Goal: Check status: Check status

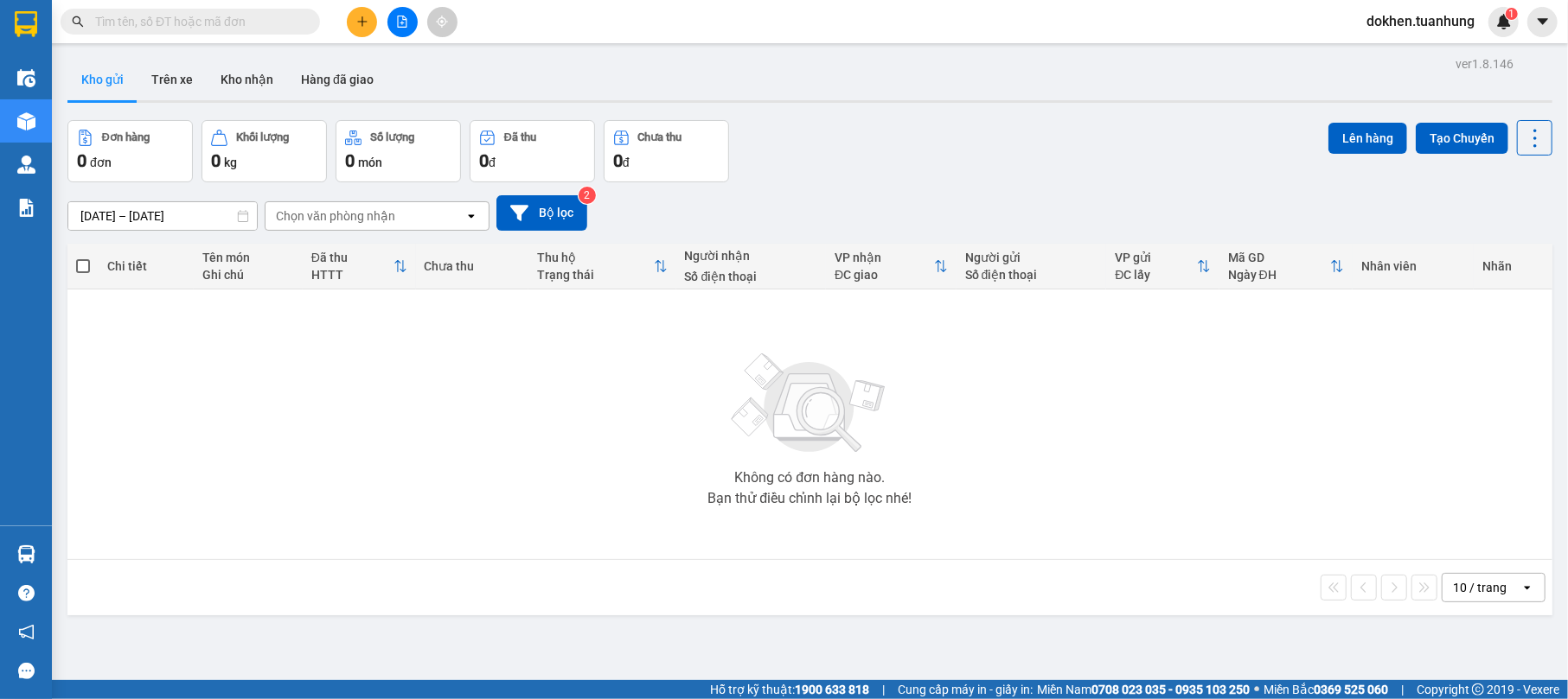
click at [116, 22] on input "text" at bounding box center [196, 22] width 204 height 19
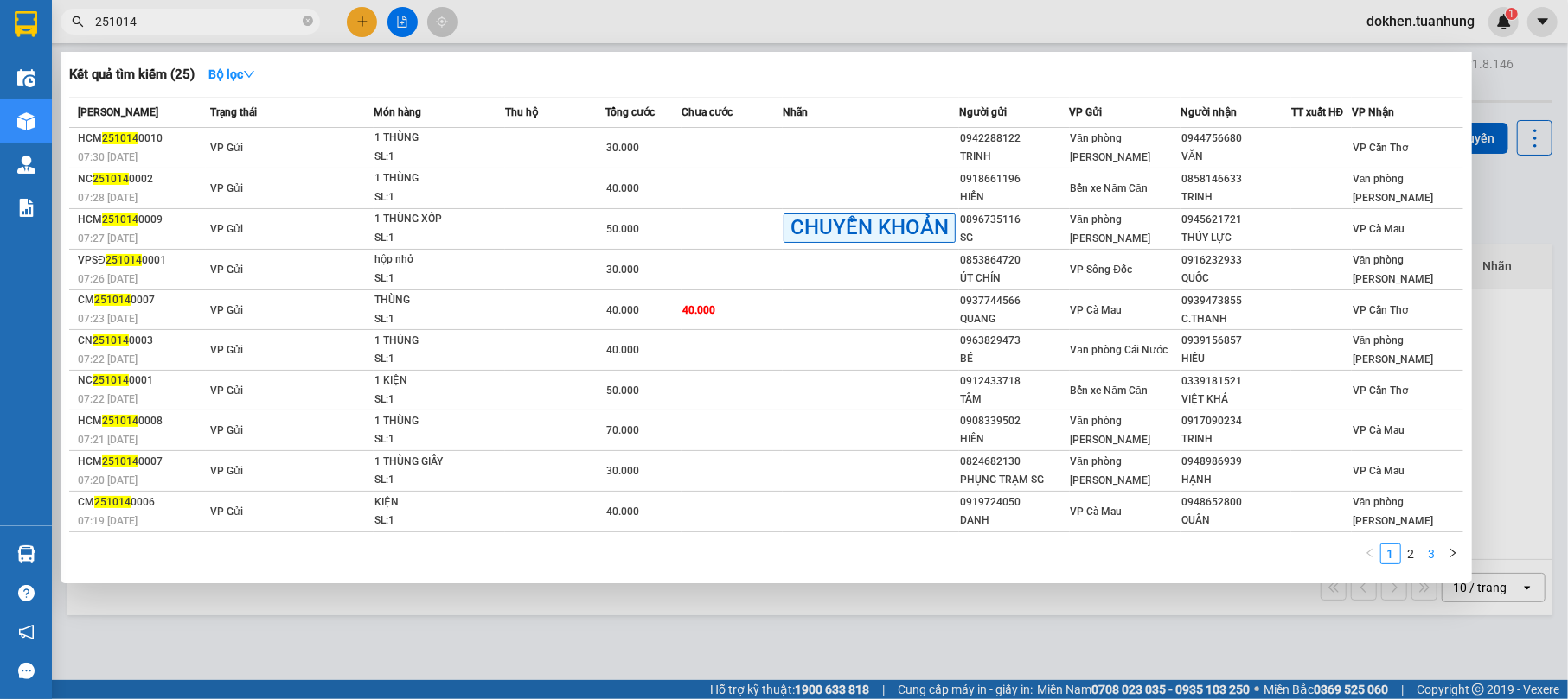
type input "251014"
click at [1433, 548] on link "3" at bounding box center [1432, 554] width 19 height 19
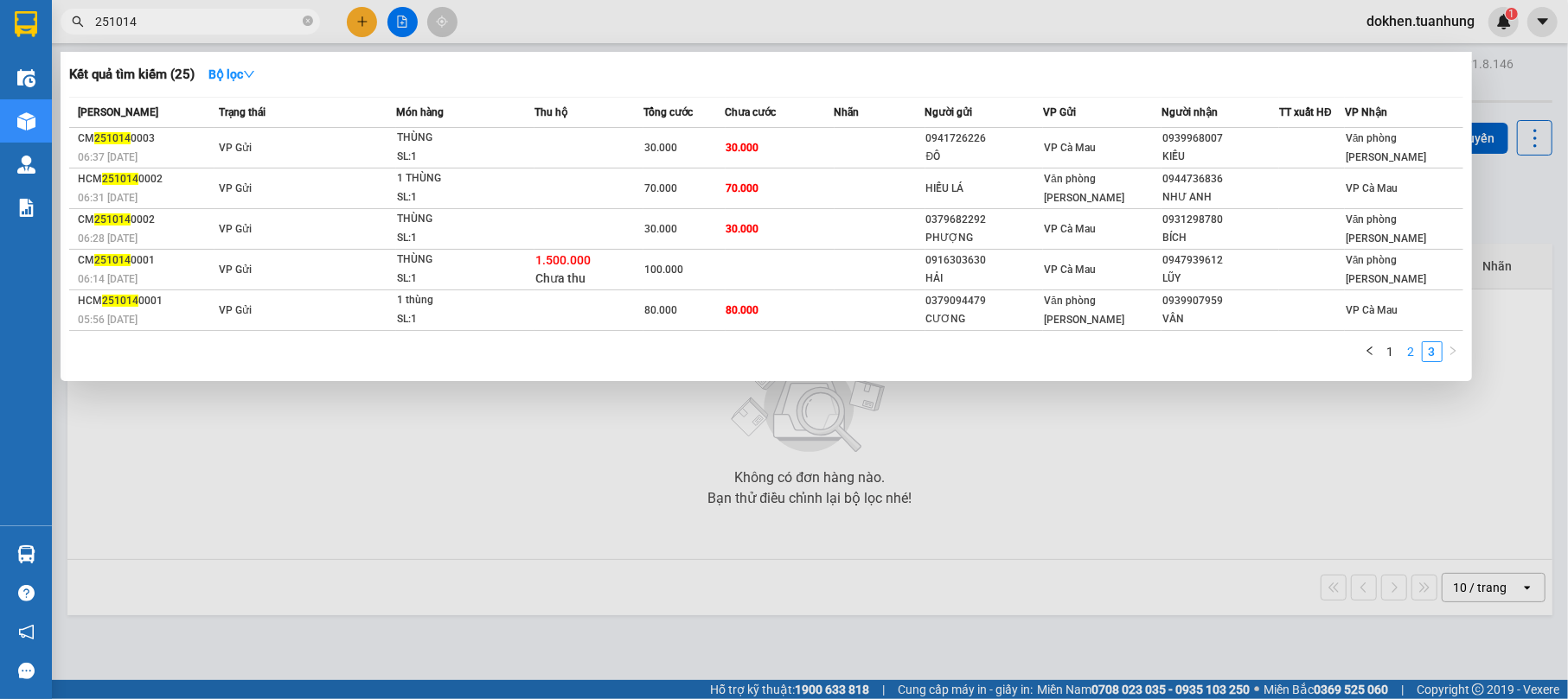
click at [1410, 353] on link "2" at bounding box center [1411, 351] width 19 height 19
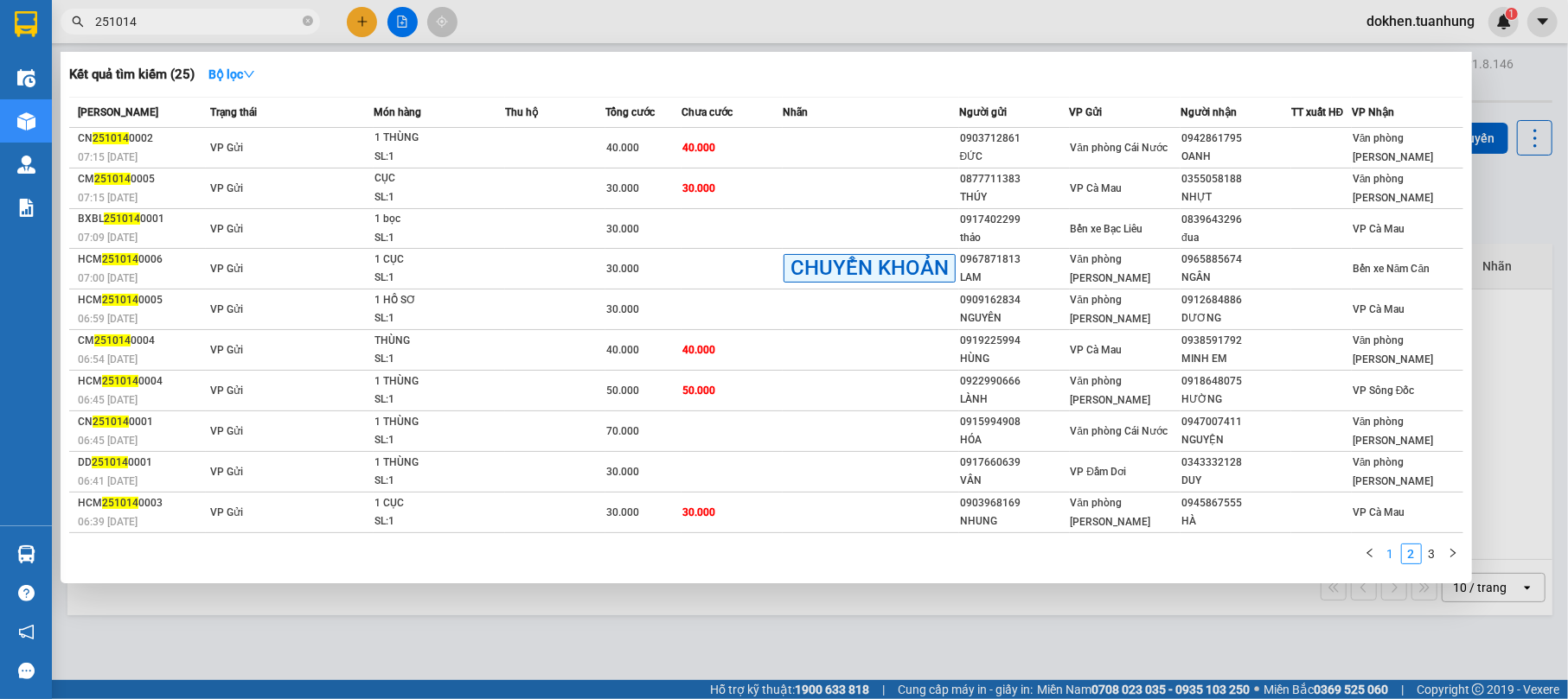
click at [1388, 555] on link "1" at bounding box center [1391, 554] width 19 height 19
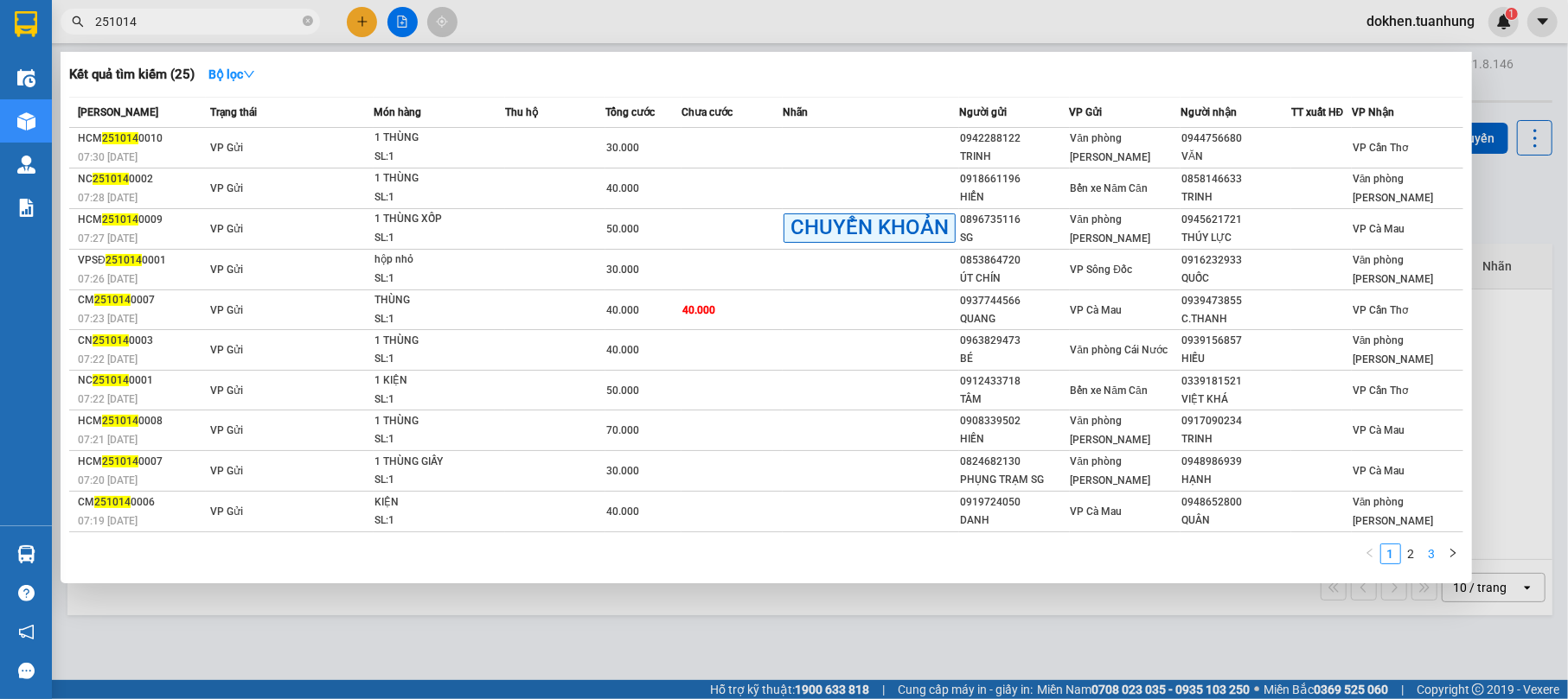
click at [1435, 557] on link "3" at bounding box center [1432, 554] width 19 height 19
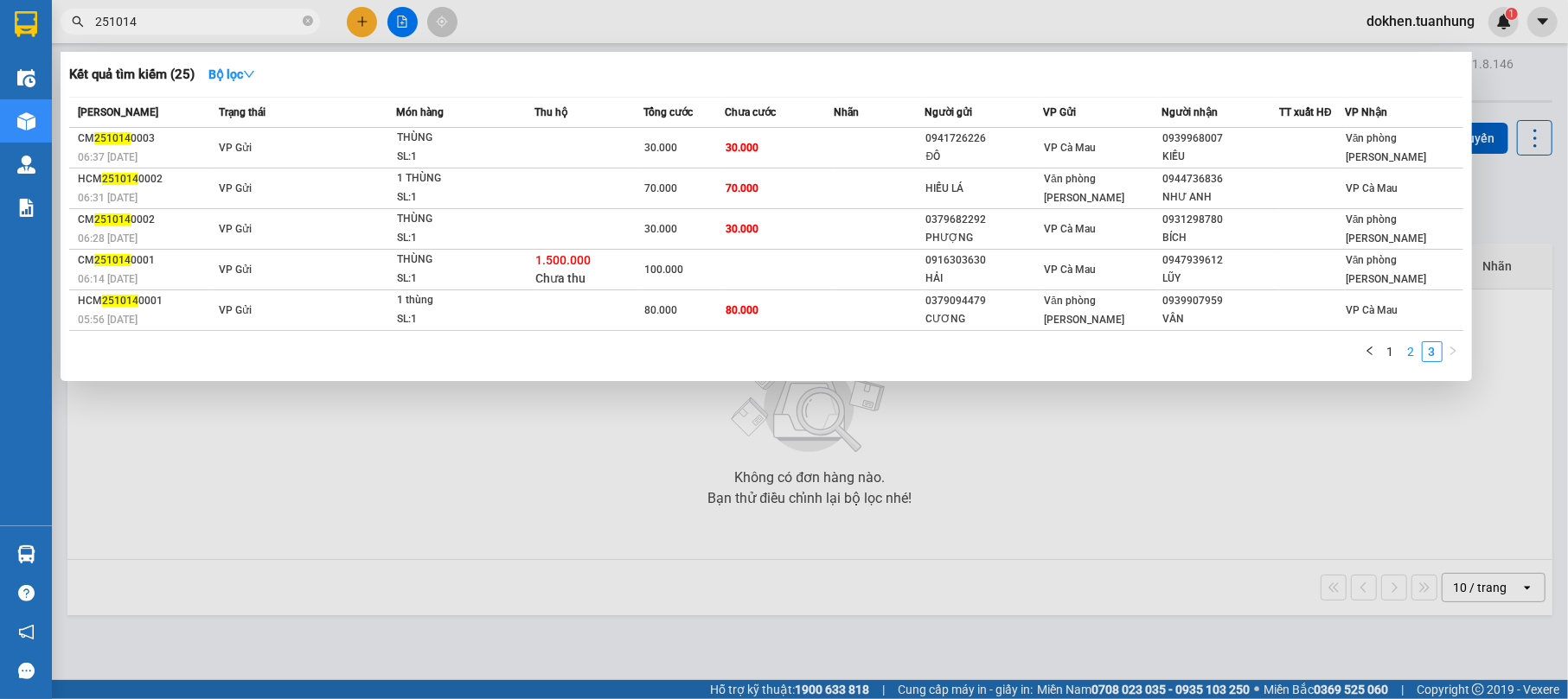
click at [1405, 350] on link "2" at bounding box center [1411, 351] width 19 height 19
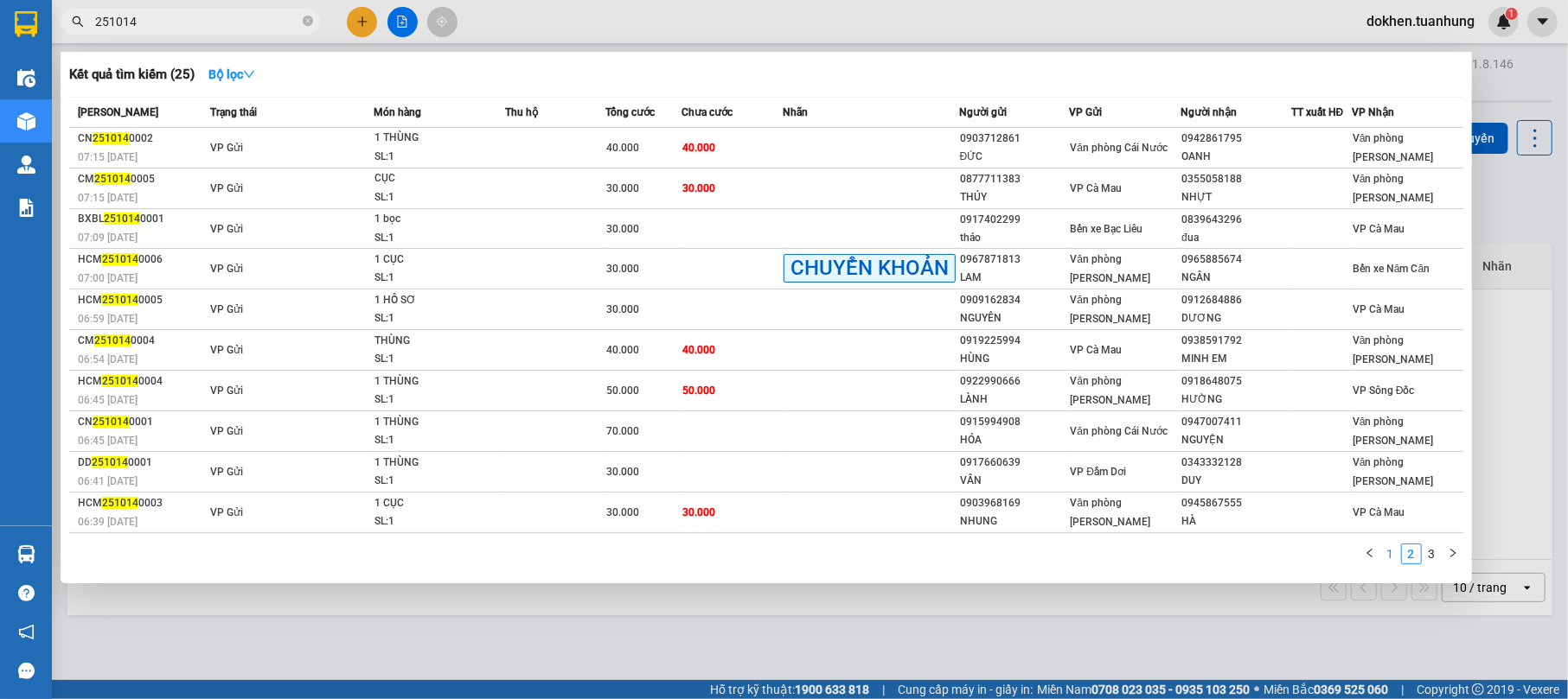
click at [1385, 553] on link "1" at bounding box center [1391, 554] width 19 height 19
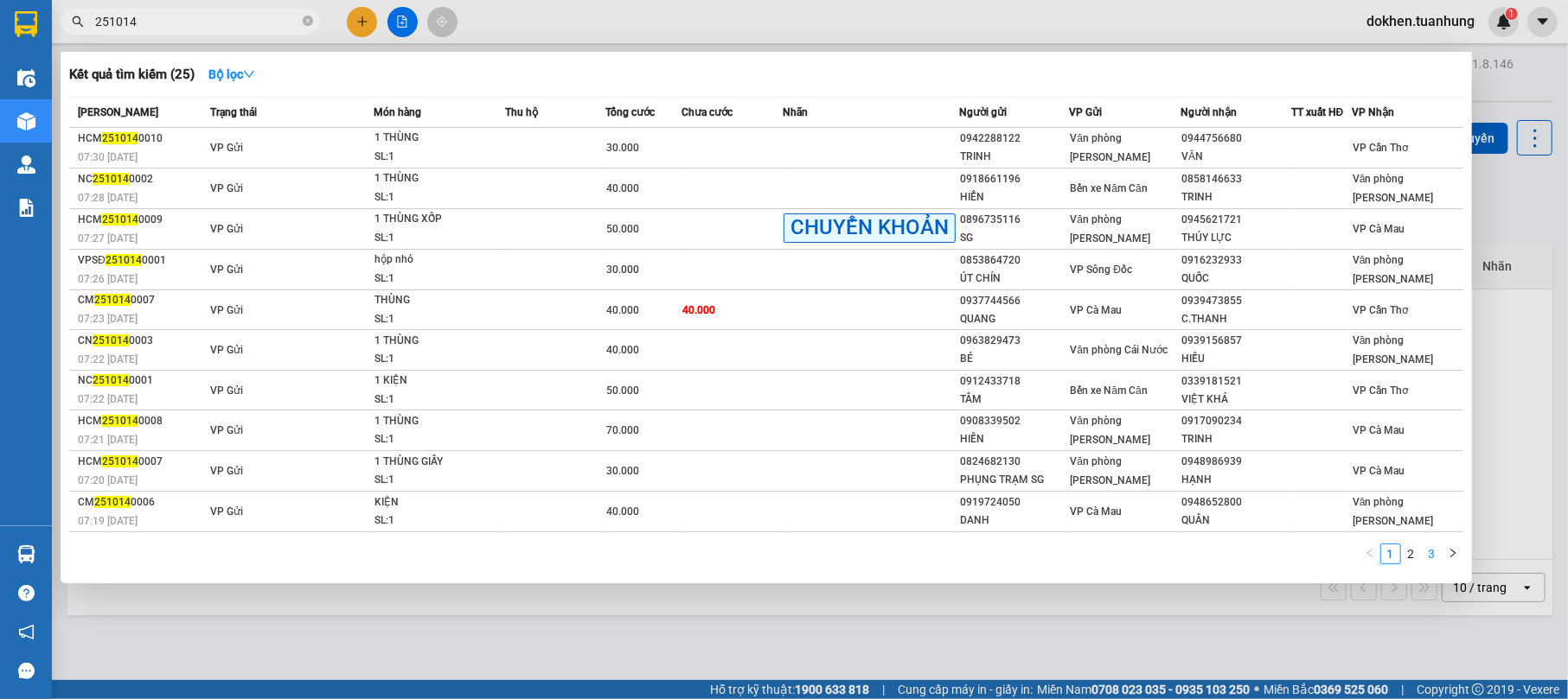
click at [1433, 557] on link "3" at bounding box center [1432, 554] width 19 height 19
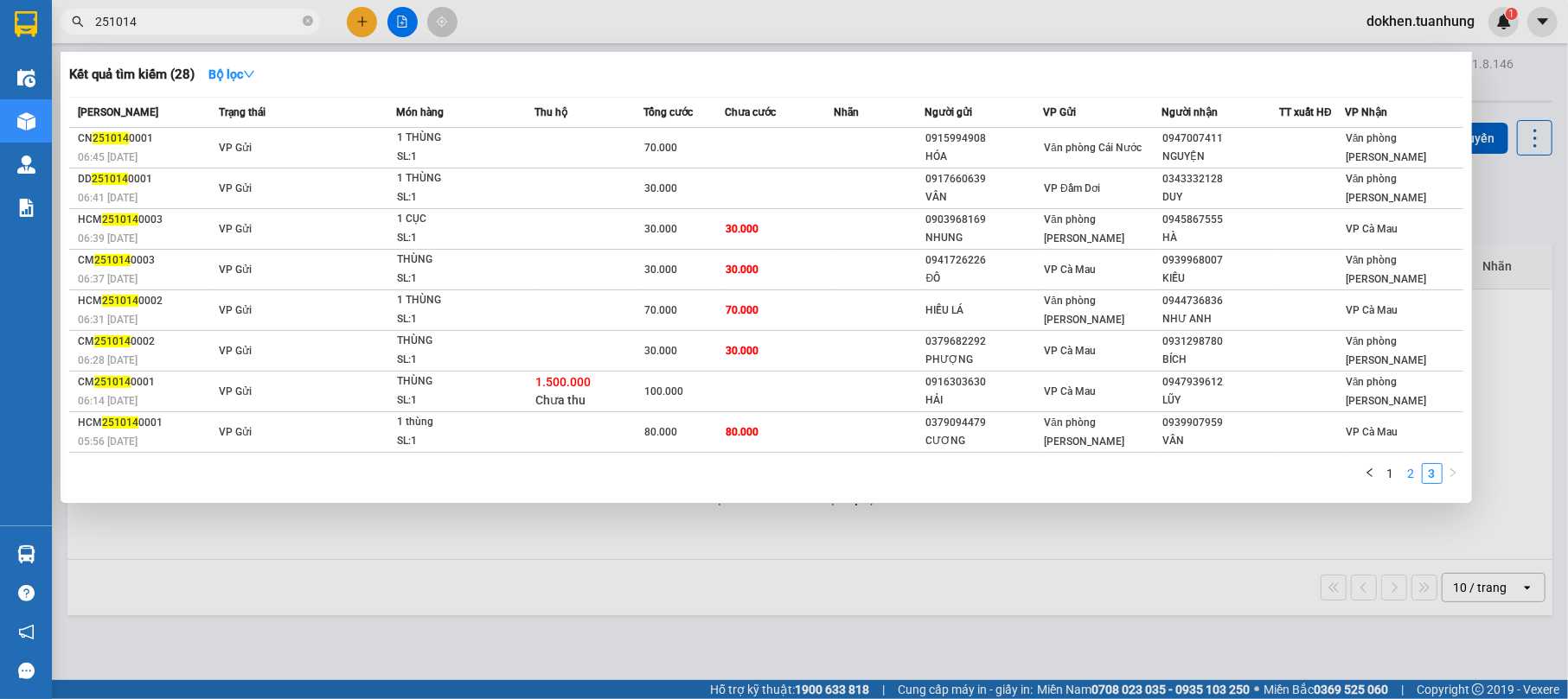
click at [1410, 471] on link "2" at bounding box center [1411, 474] width 19 height 19
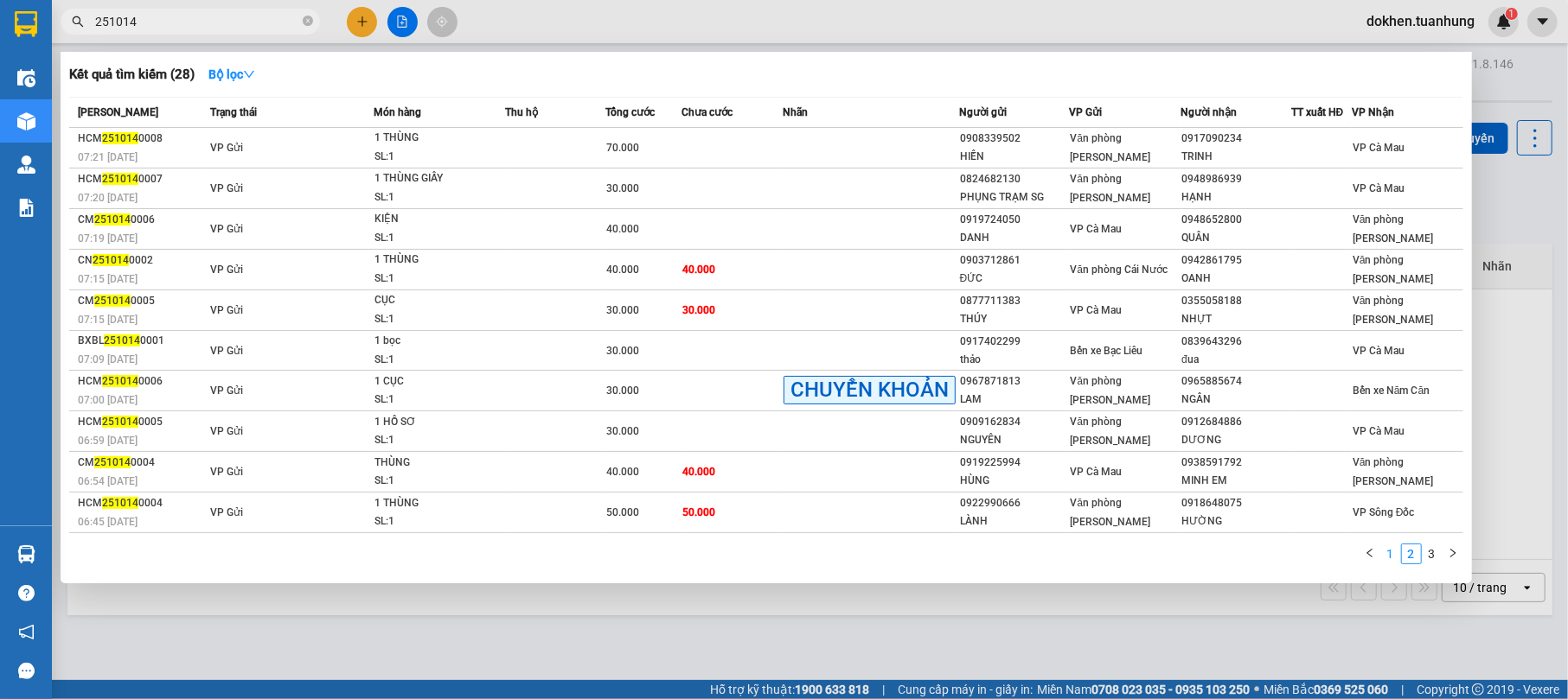
click at [1395, 553] on link "1" at bounding box center [1391, 554] width 19 height 19
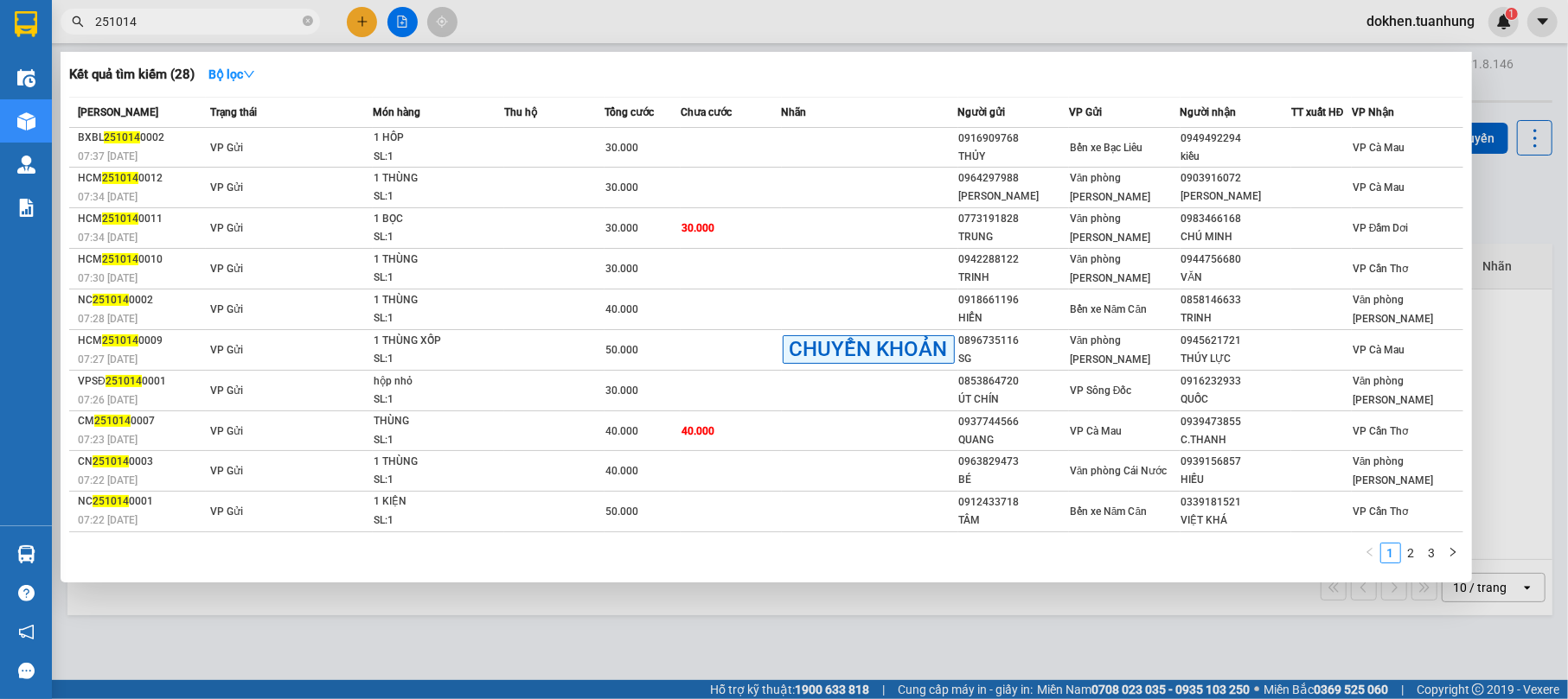
click at [1271, 628] on div at bounding box center [784, 350] width 1568 height 699
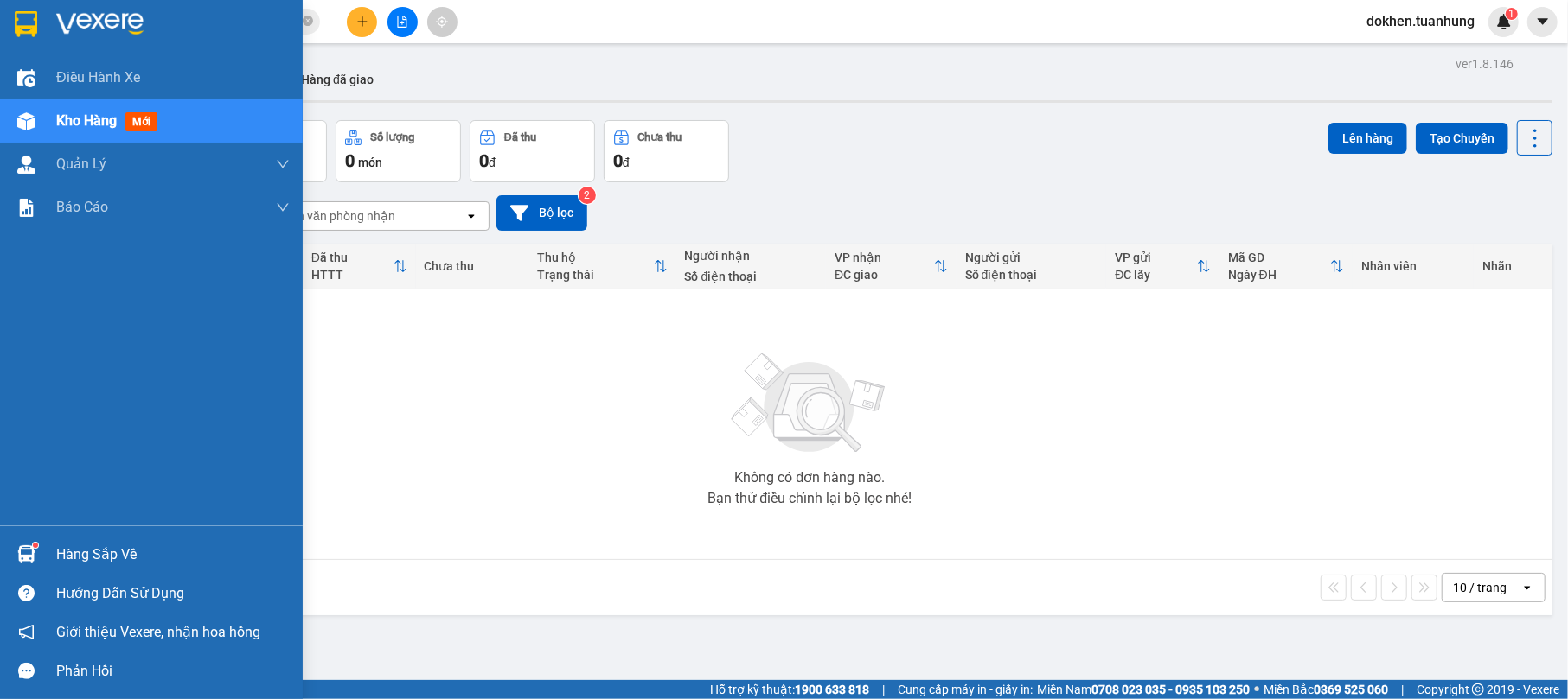
click at [99, 557] on div "Hàng sắp về" at bounding box center [172, 554] width 233 height 26
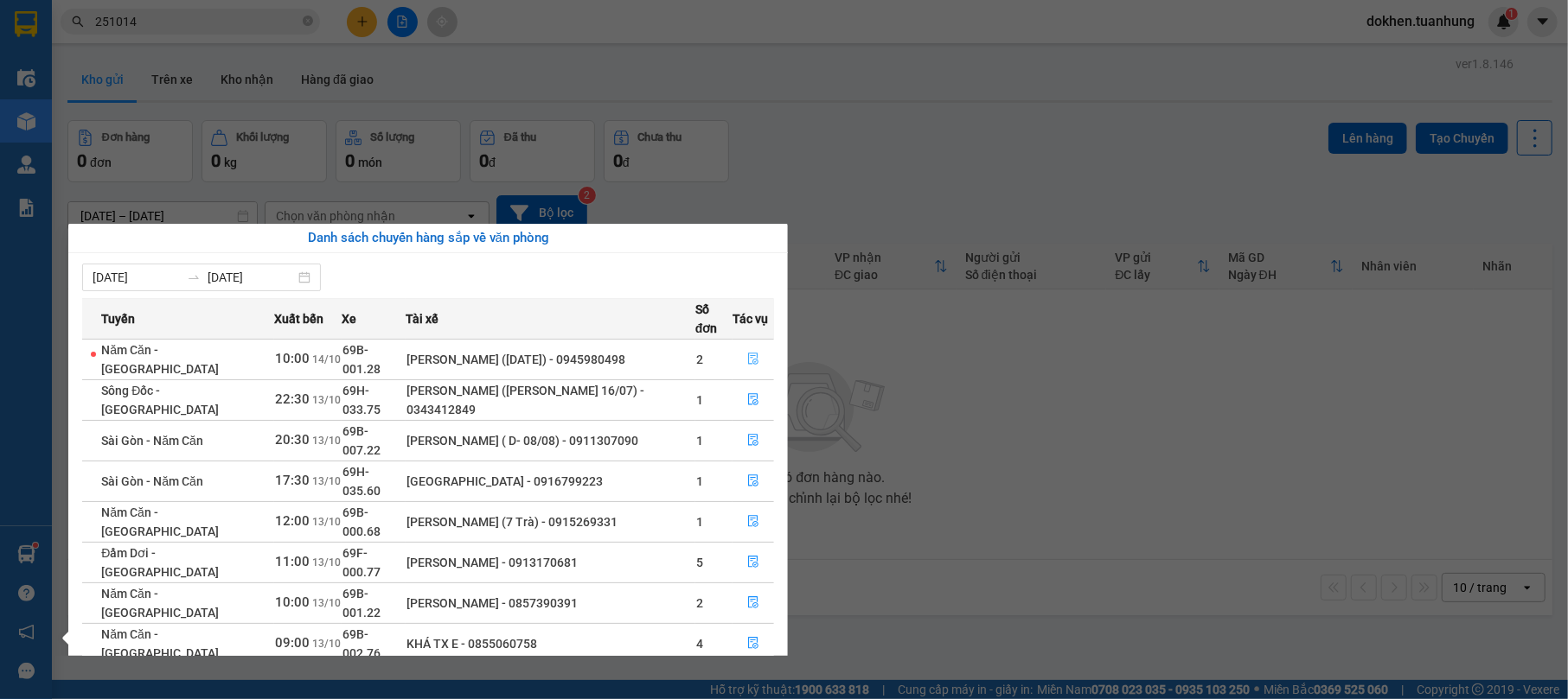
click at [748, 352] on icon "file-done" at bounding box center [753, 358] width 12 height 12
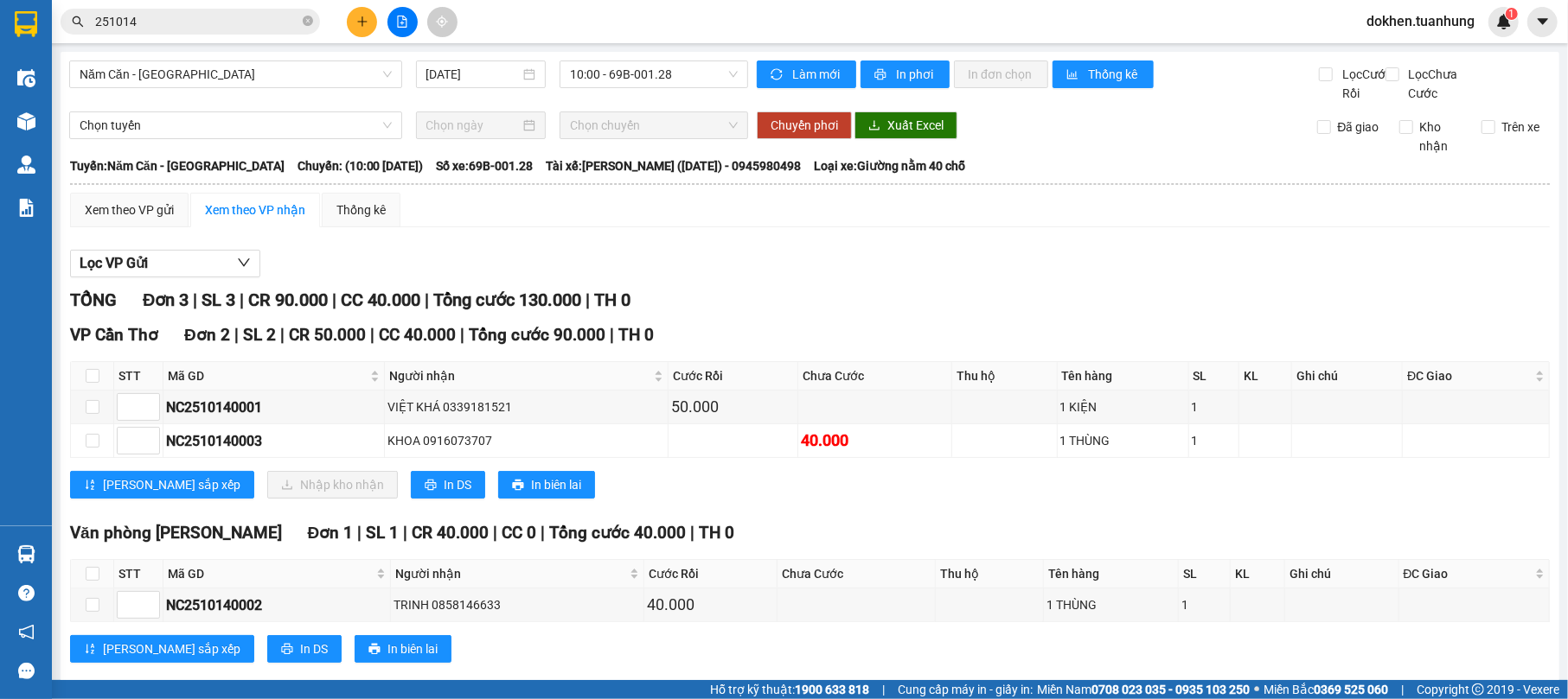
click at [160, 22] on input "251014" at bounding box center [196, 22] width 204 height 19
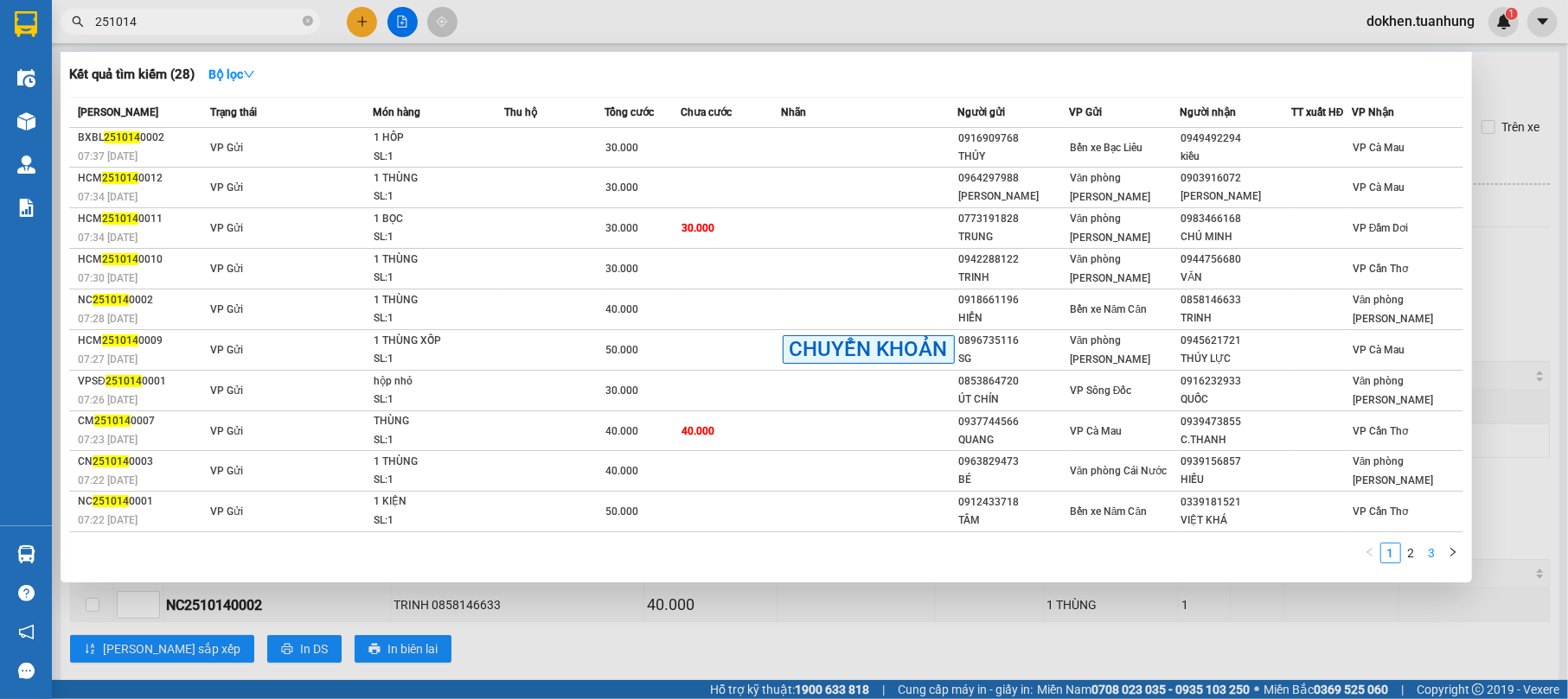
click at [1433, 549] on link "3" at bounding box center [1432, 553] width 19 height 19
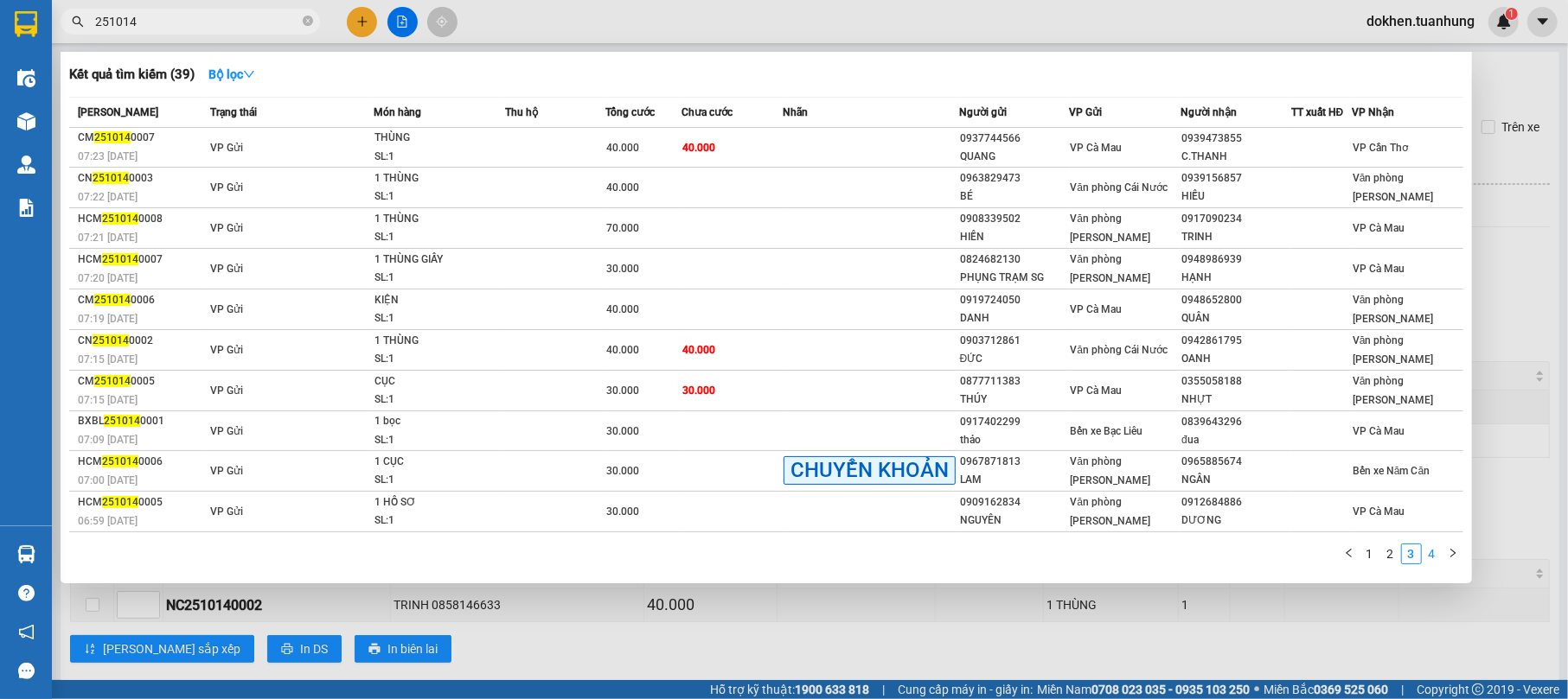
click at [1439, 553] on link "4" at bounding box center [1432, 554] width 19 height 19
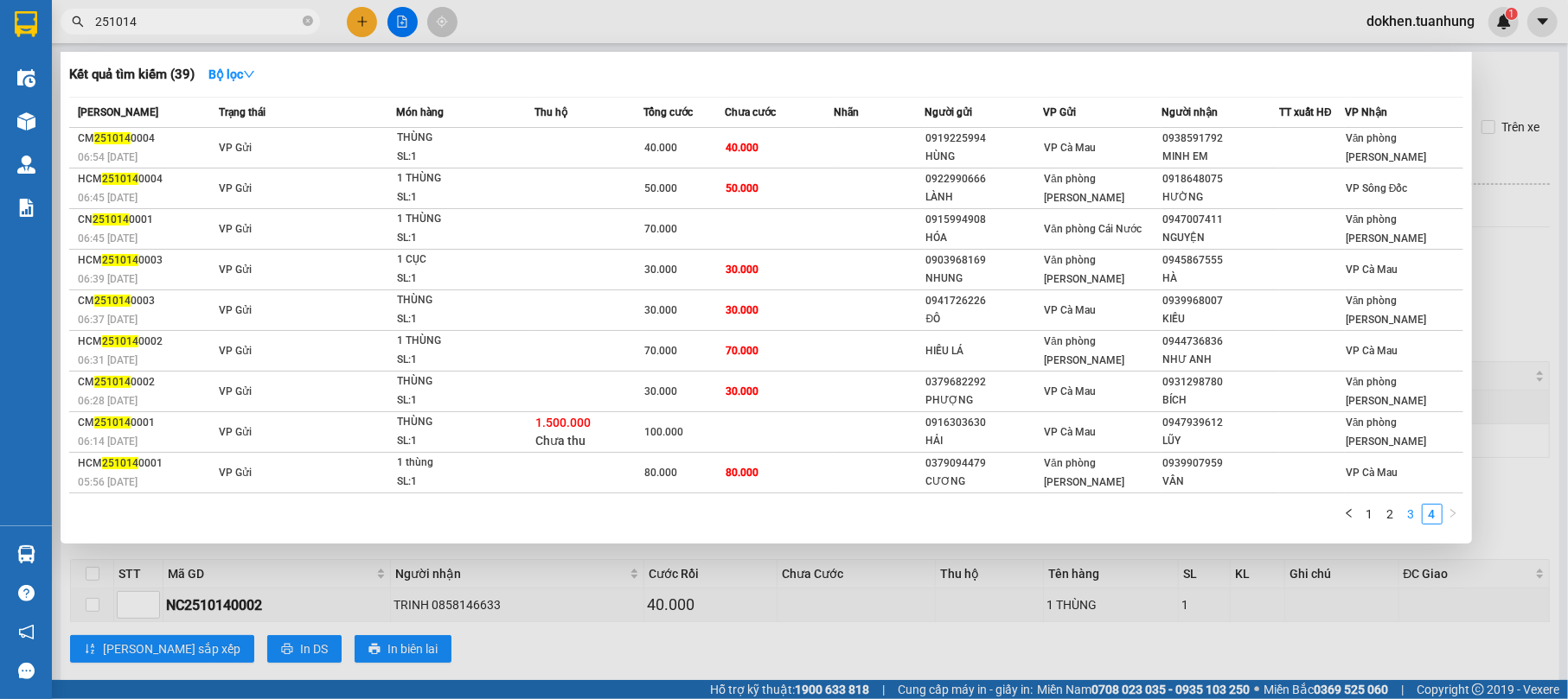
click at [1409, 510] on link "3" at bounding box center [1411, 514] width 19 height 19
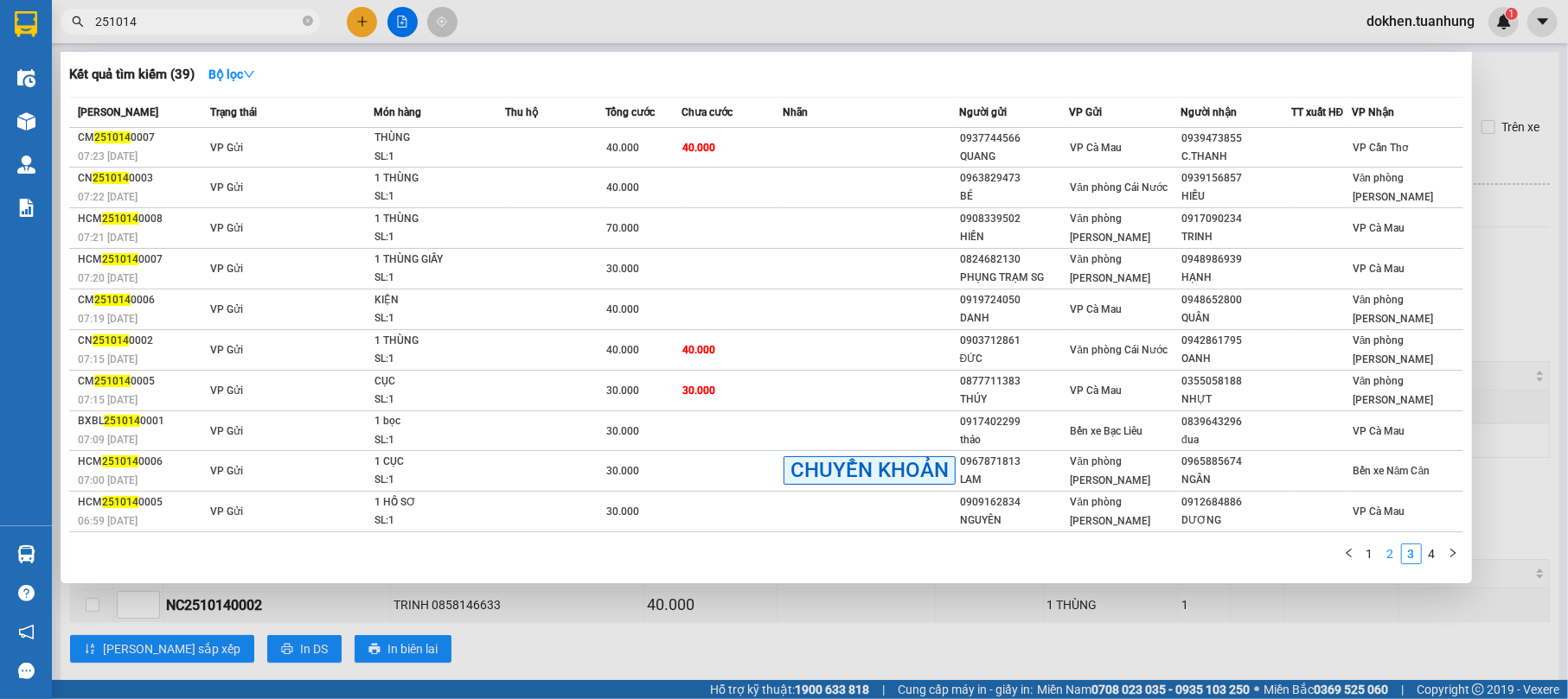
click at [1387, 549] on link "2" at bounding box center [1391, 554] width 19 height 19
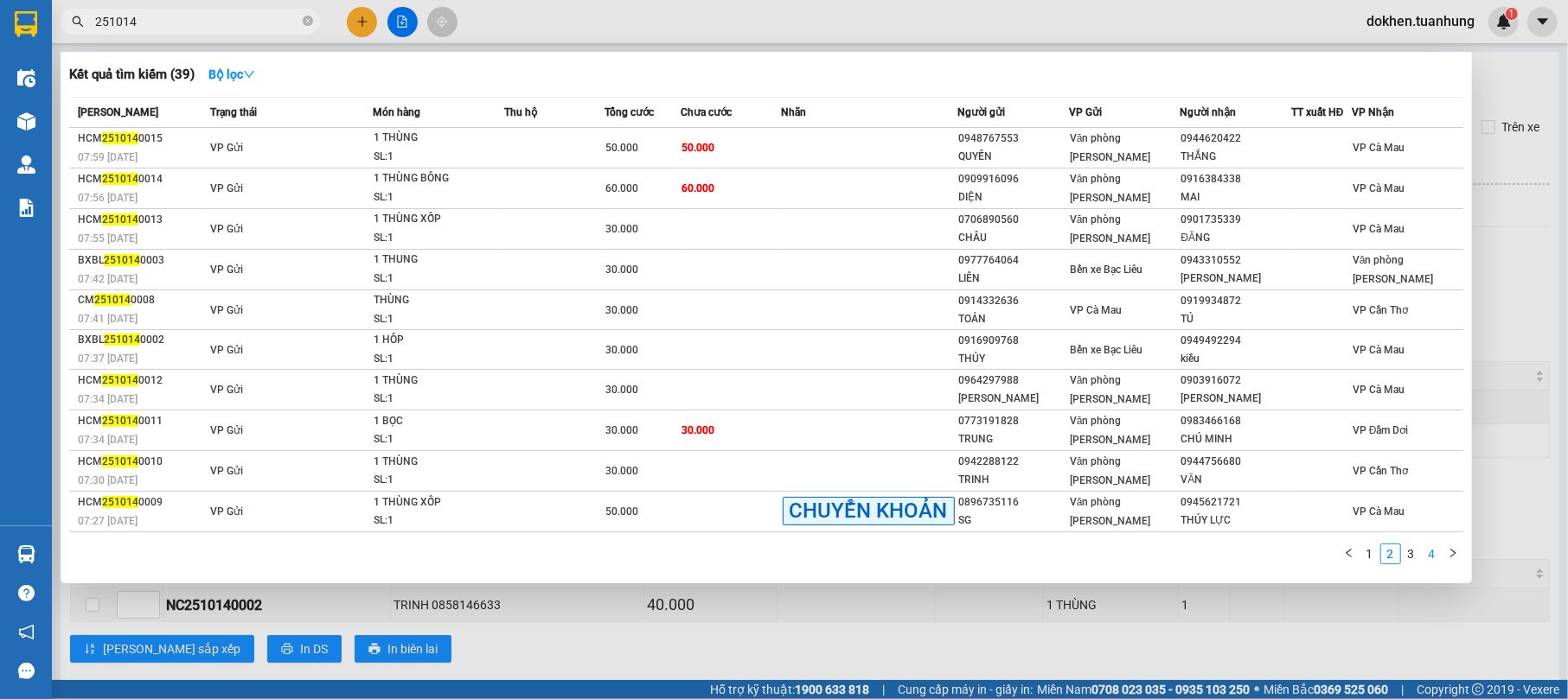
click at [1421, 551] on li "4" at bounding box center [1432, 554] width 21 height 21
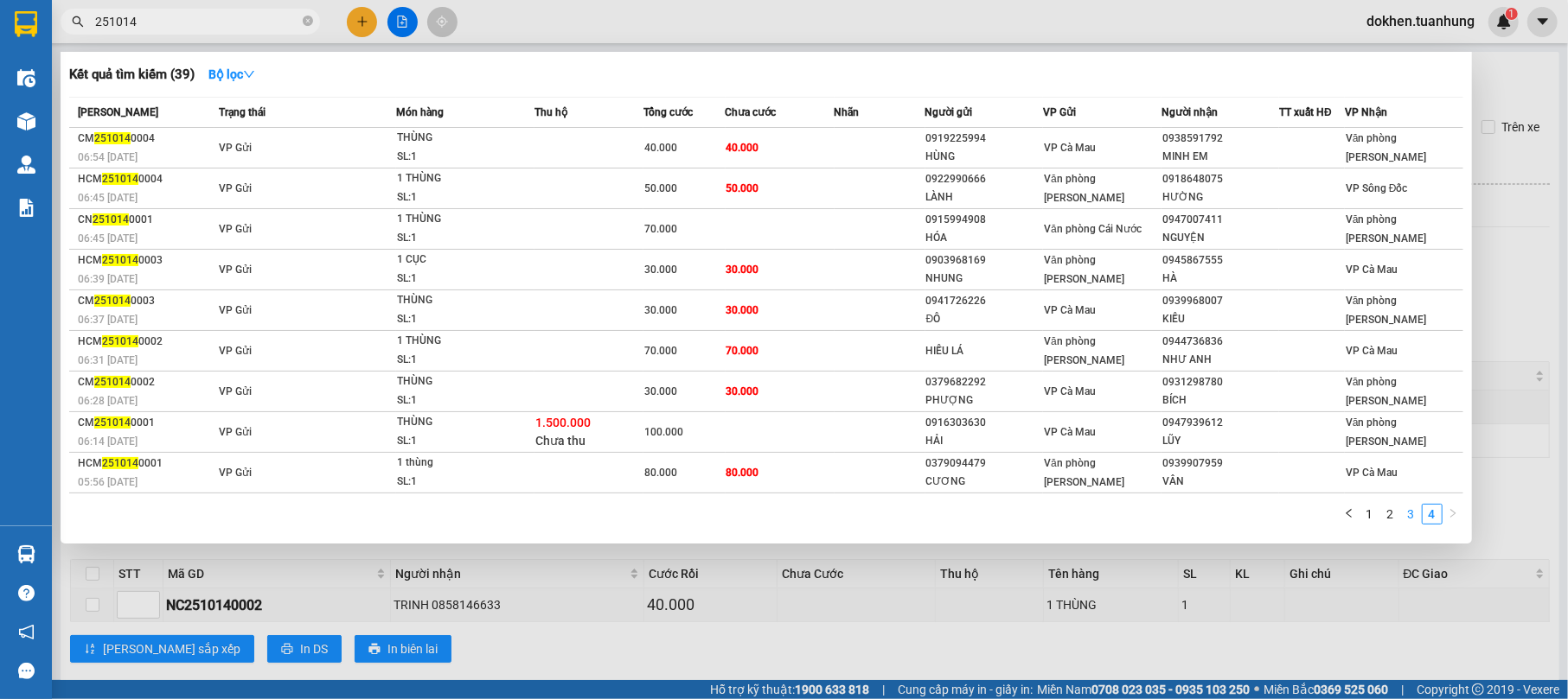
click at [1412, 515] on link "3" at bounding box center [1411, 514] width 19 height 19
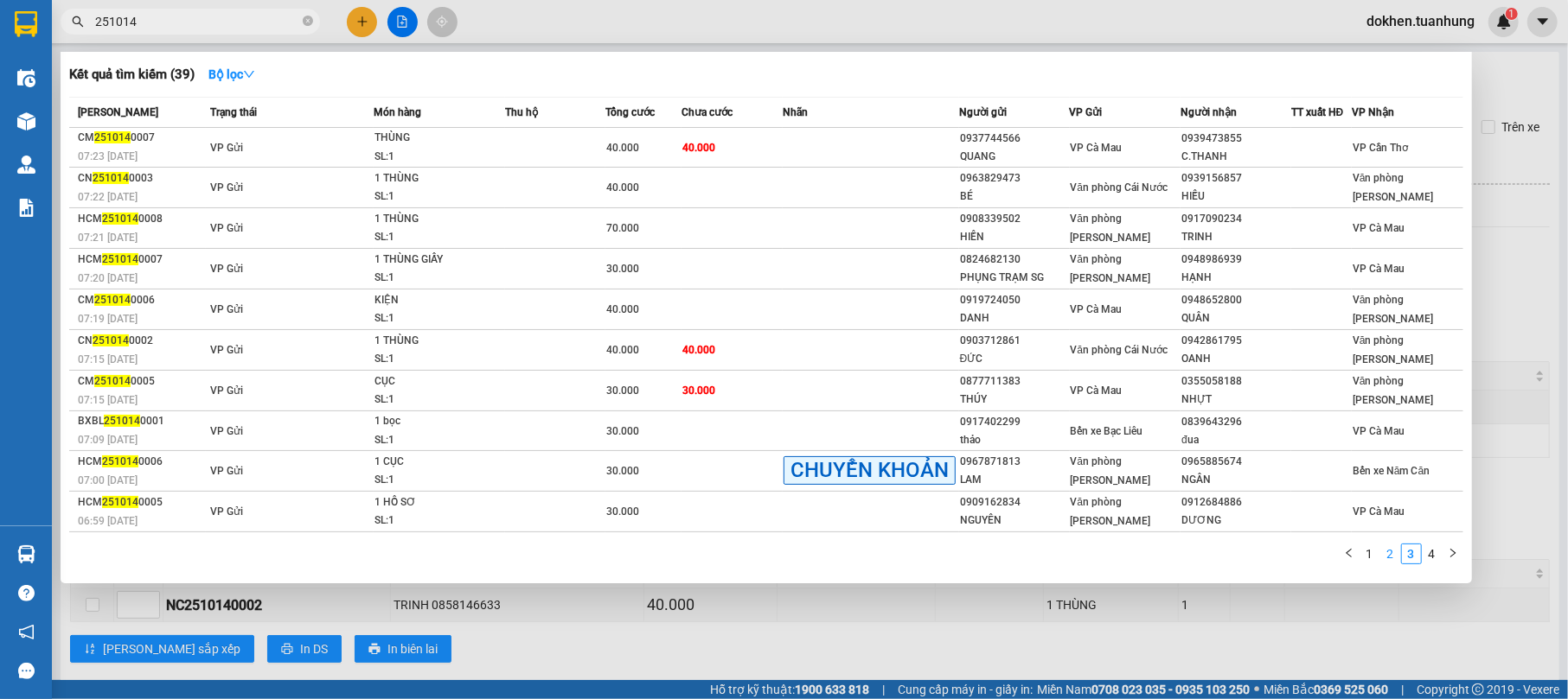
click at [1392, 554] on link "2" at bounding box center [1391, 554] width 19 height 19
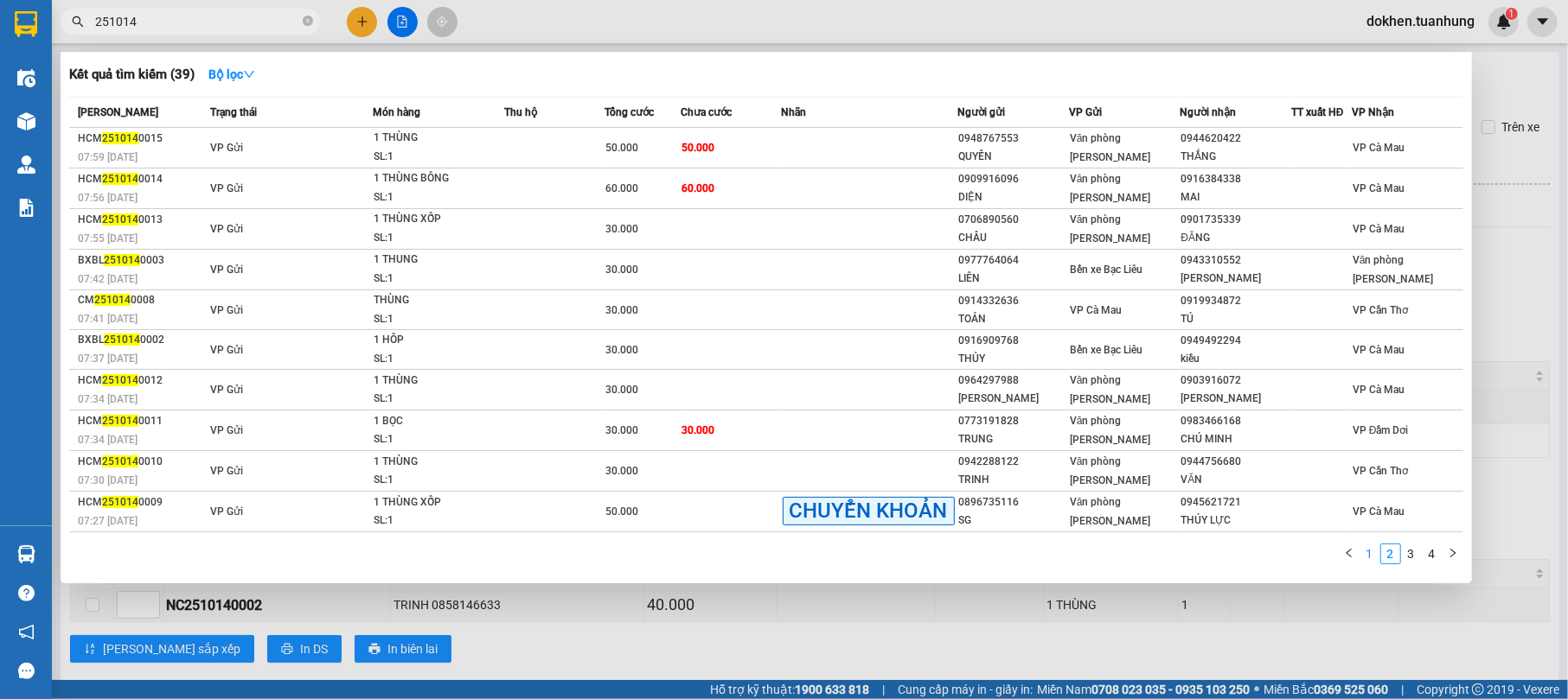
click at [1372, 547] on link "1" at bounding box center [1370, 554] width 19 height 19
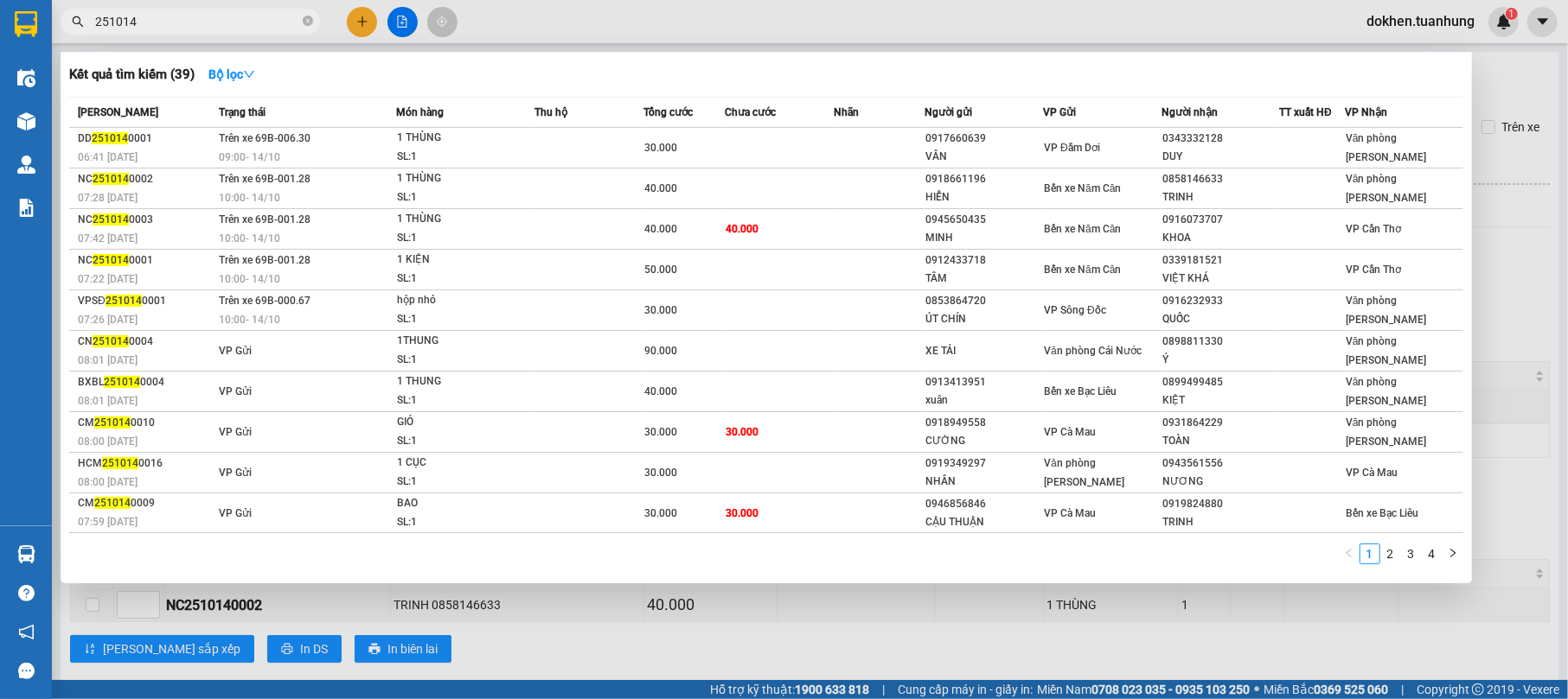
click at [1335, 620] on div at bounding box center [784, 350] width 1568 height 699
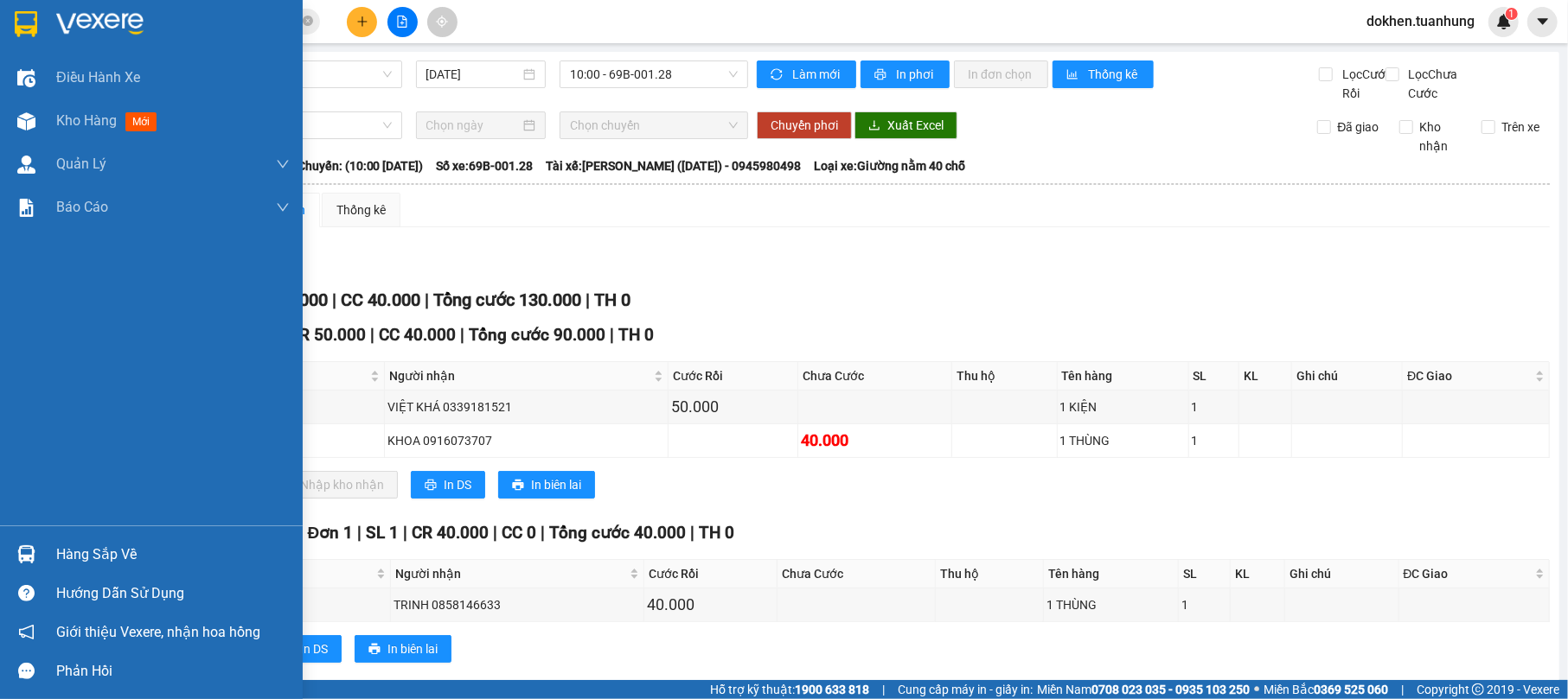
click at [125, 547] on div "Hàng sắp về" at bounding box center [172, 554] width 233 height 26
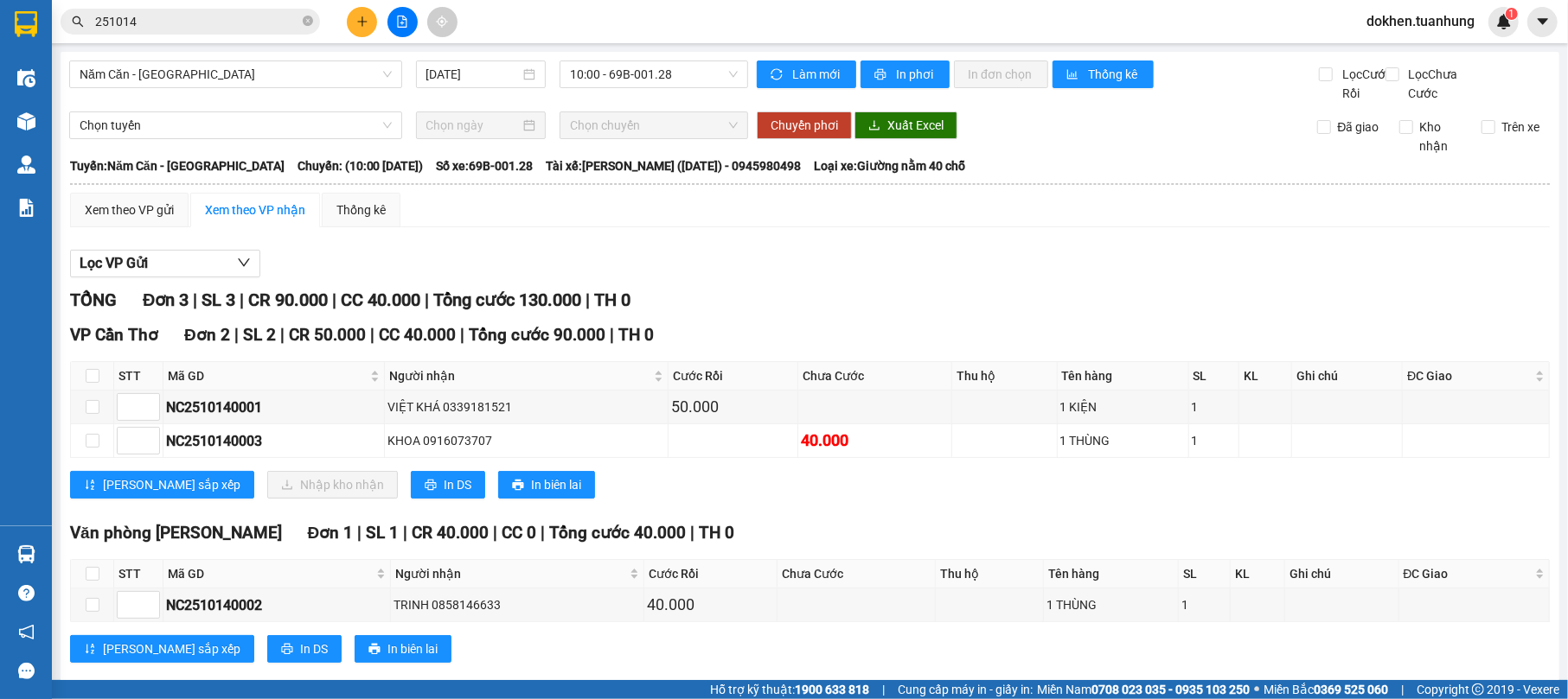
click at [848, 510] on section "Kết quả tìm kiếm ( 39 ) Bộ lọc Mã ĐH Trạng thái Món hàng Thu hộ Tổng cước Chưa …" at bounding box center [784, 350] width 1568 height 699
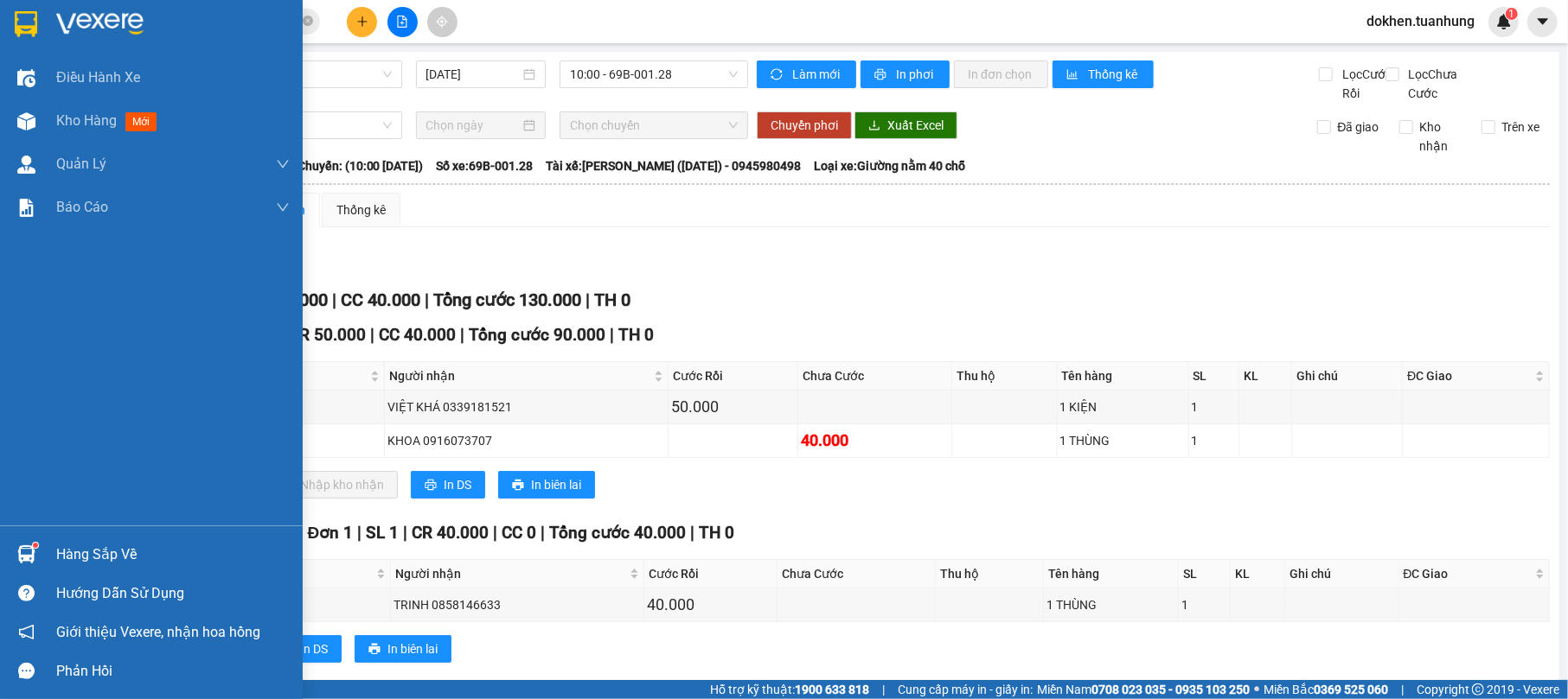
click at [55, 540] on div "Hàng sắp về" at bounding box center [151, 554] width 302 height 39
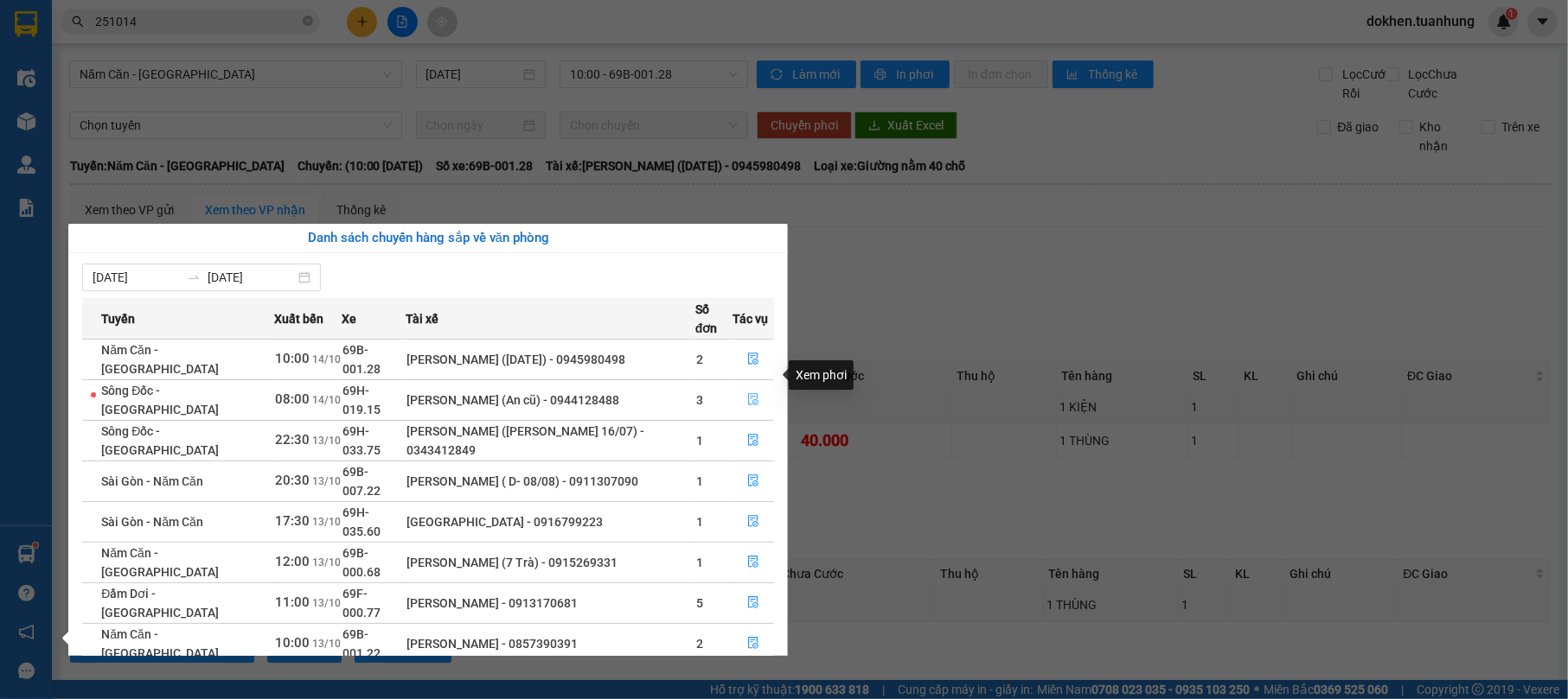
click at [754, 393] on icon "file-done" at bounding box center [753, 399] width 12 height 12
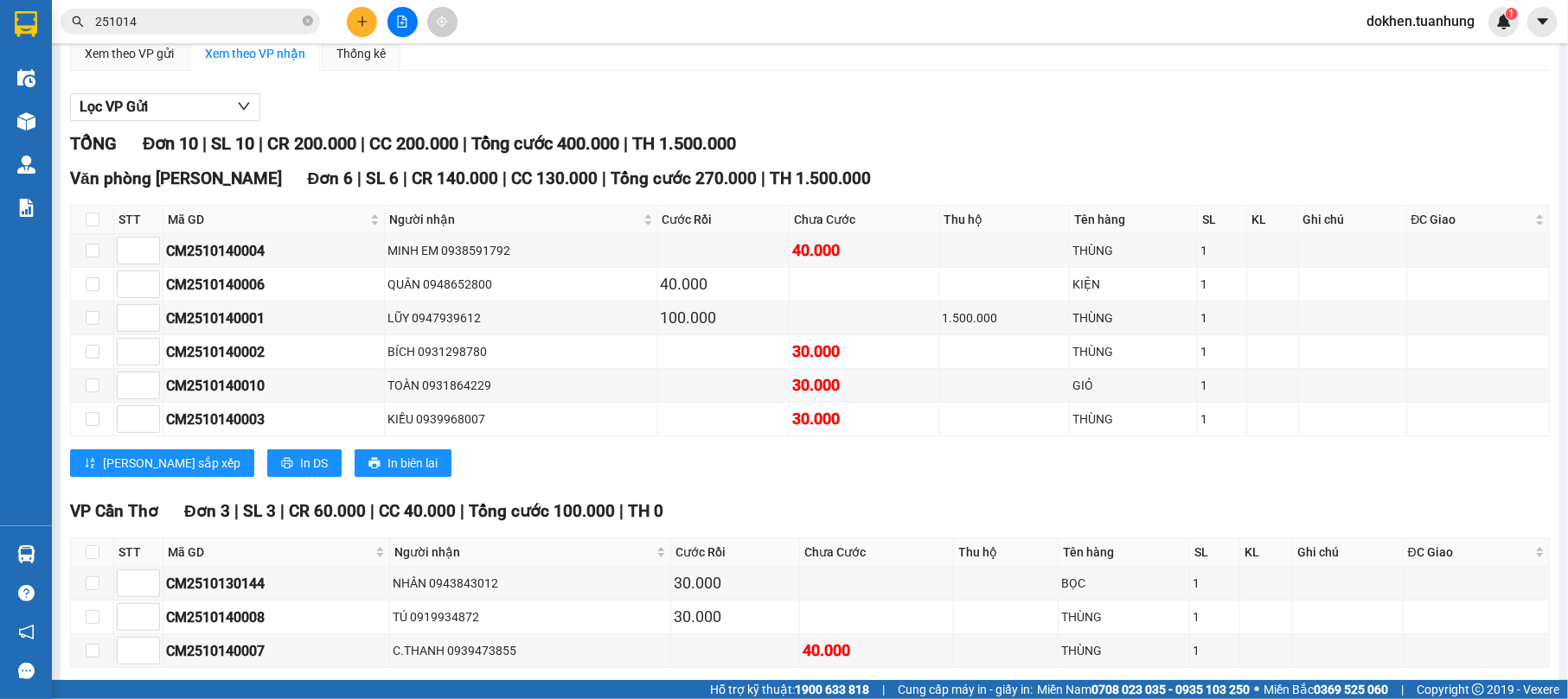
scroll to position [427, 0]
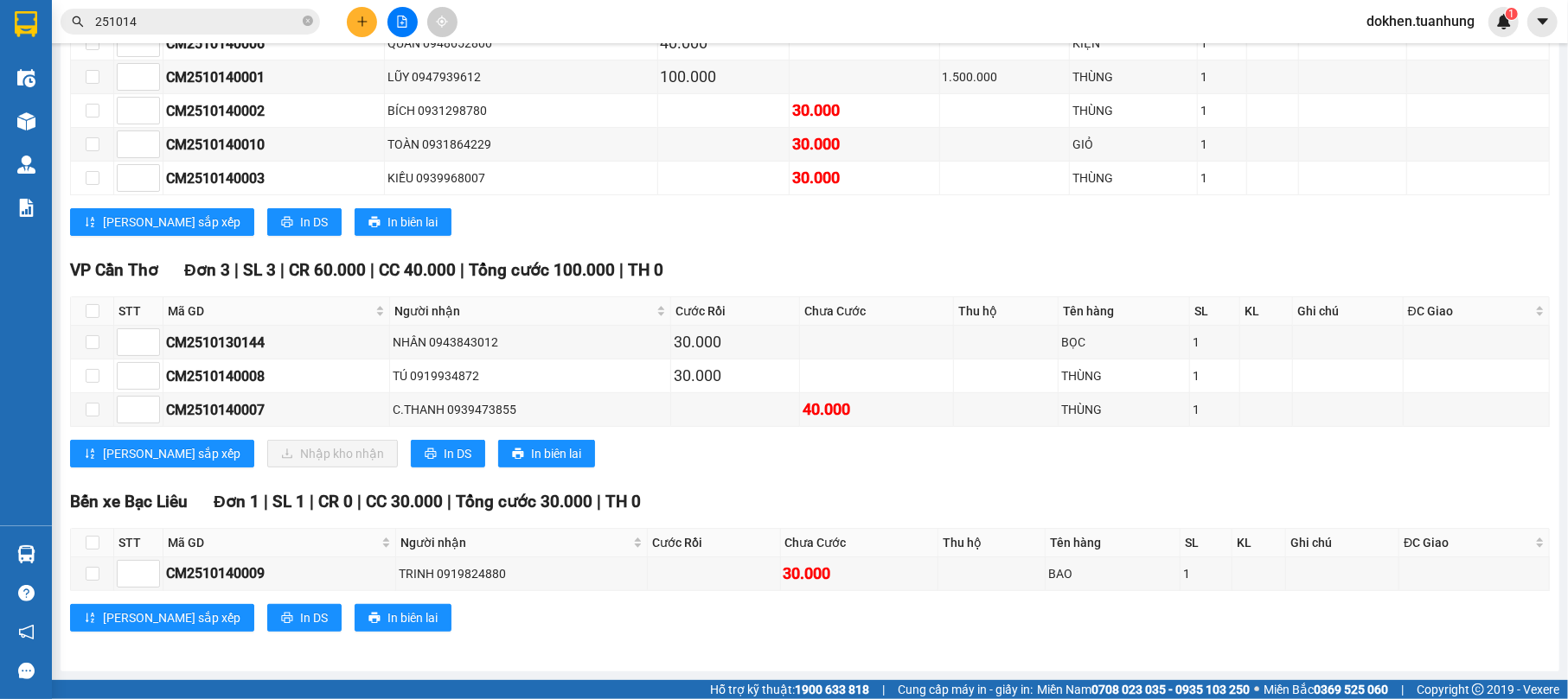
click at [153, 15] on input "251014" at bounding box center [196, 22] width 204 height 19
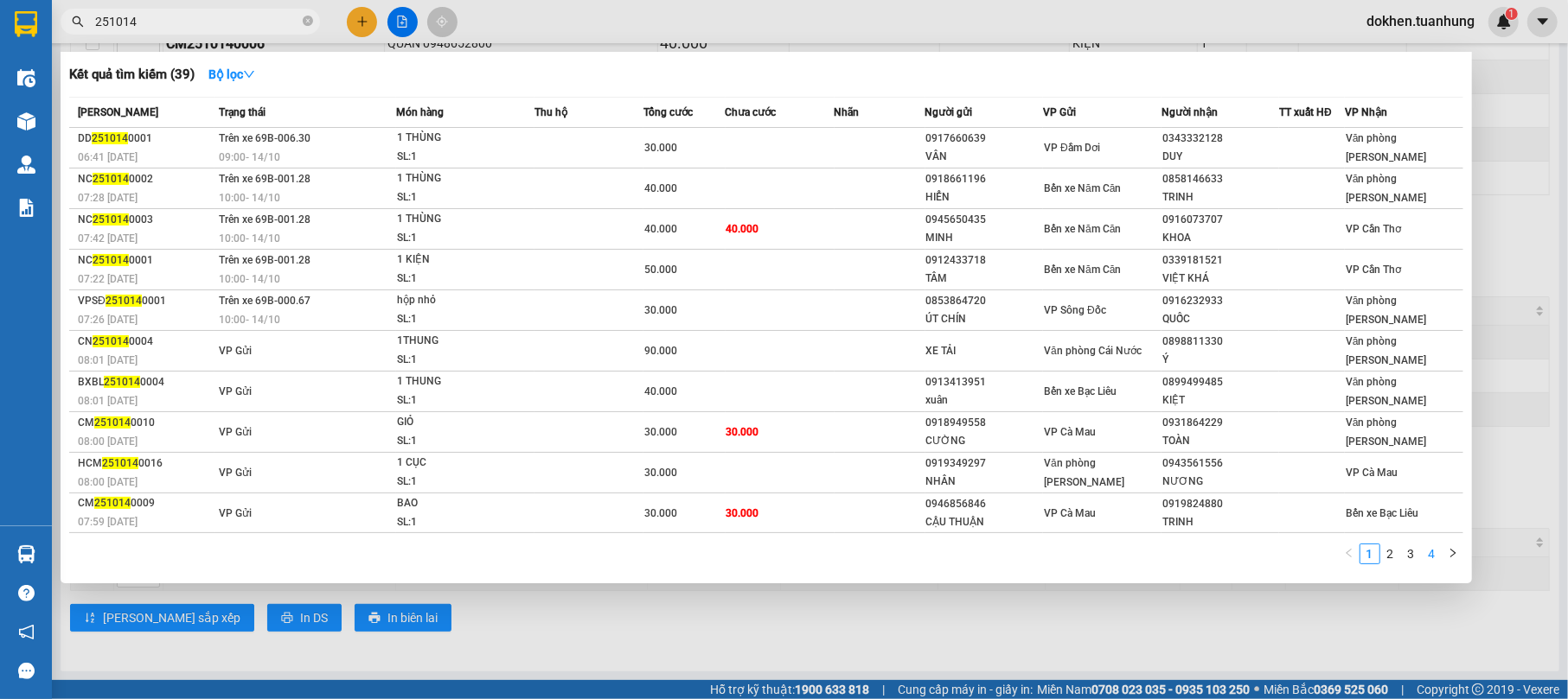
click at [1436, 548] on link "4" at bounding box center [1432, 554] width 19 height 19
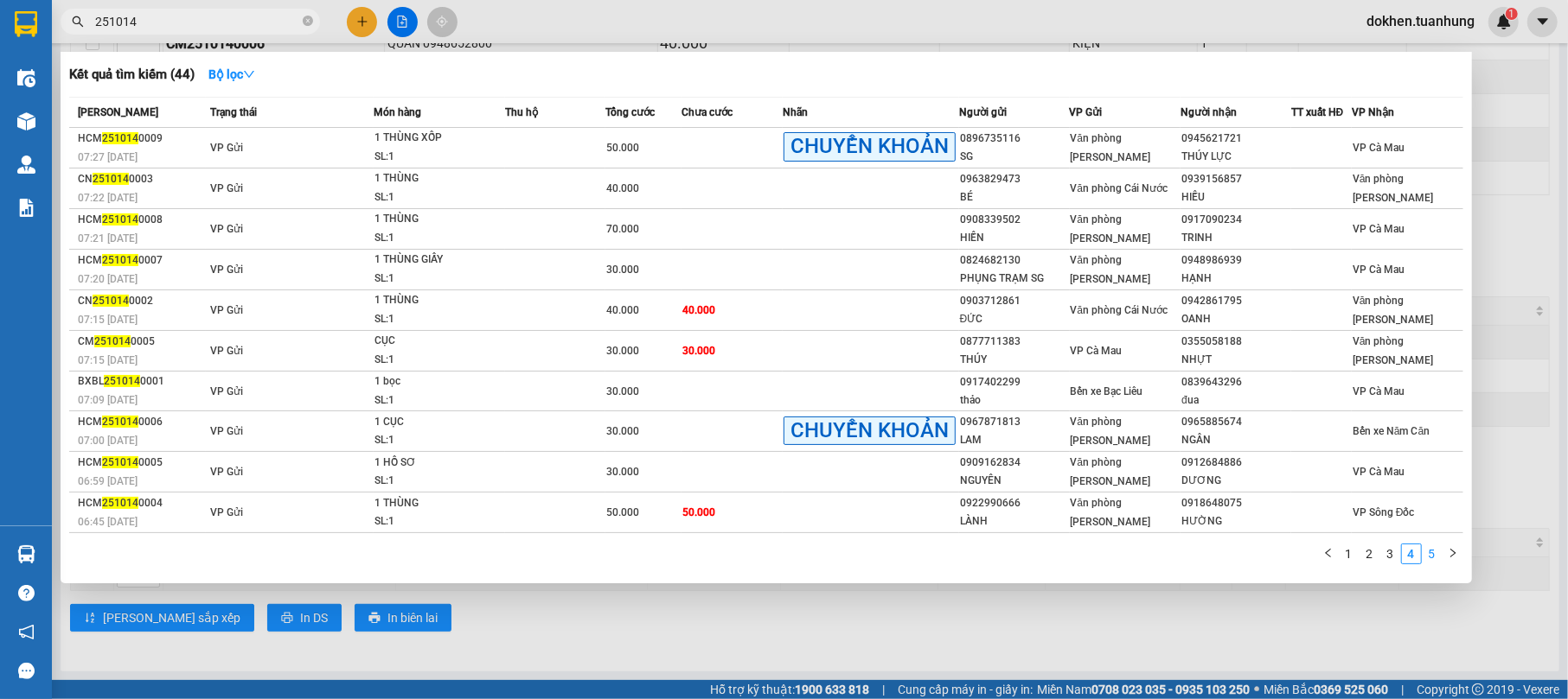
click at [1433, 549] on link "5" at bounding box center [1432, 554] width 19 height 19
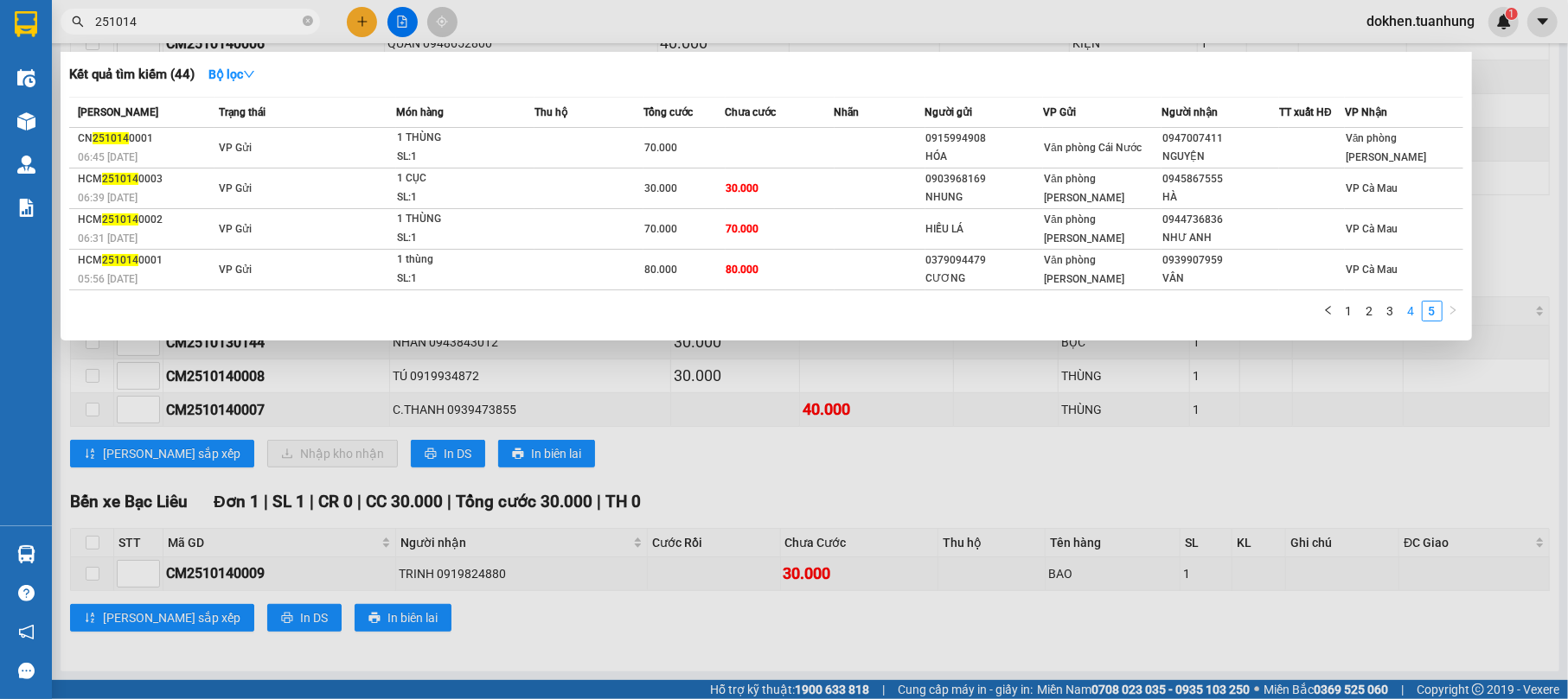
click at [1413, 313] on link "4" at bounding box center [1411, 312] width 19 height 19
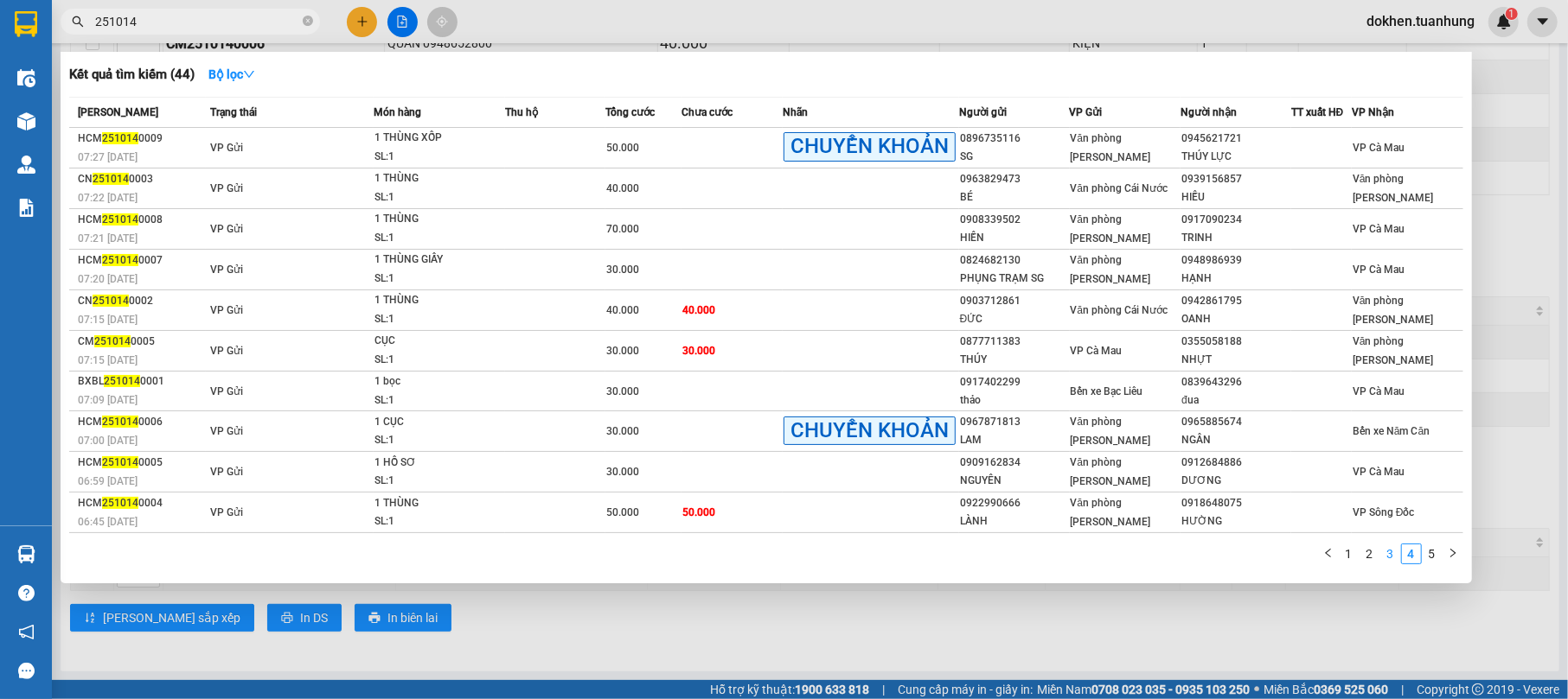
click at [1385, 549] on link "3" at bounding box center [1391, 554] width 19 height 19
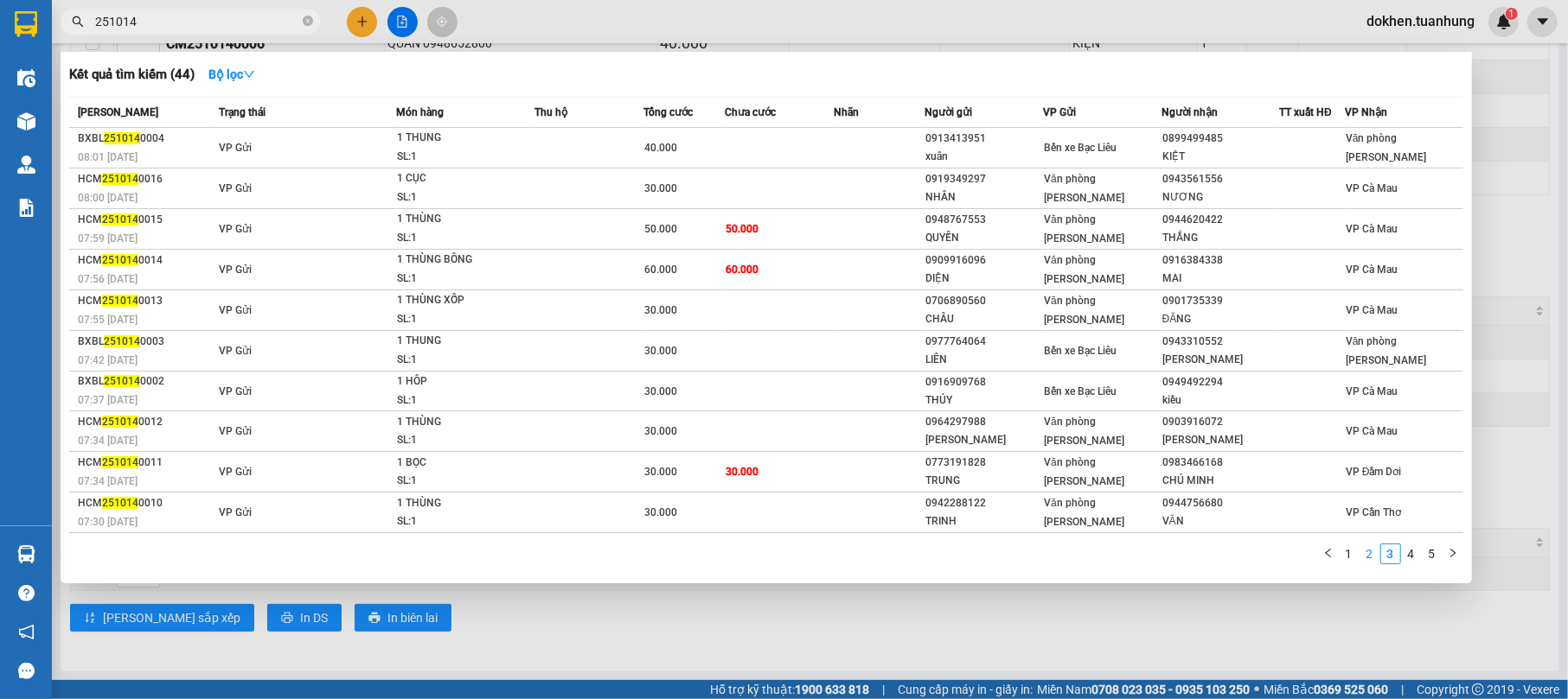
click at [1371, 548] on link "2" at bounding box center [1370, 554] width 19 height 19
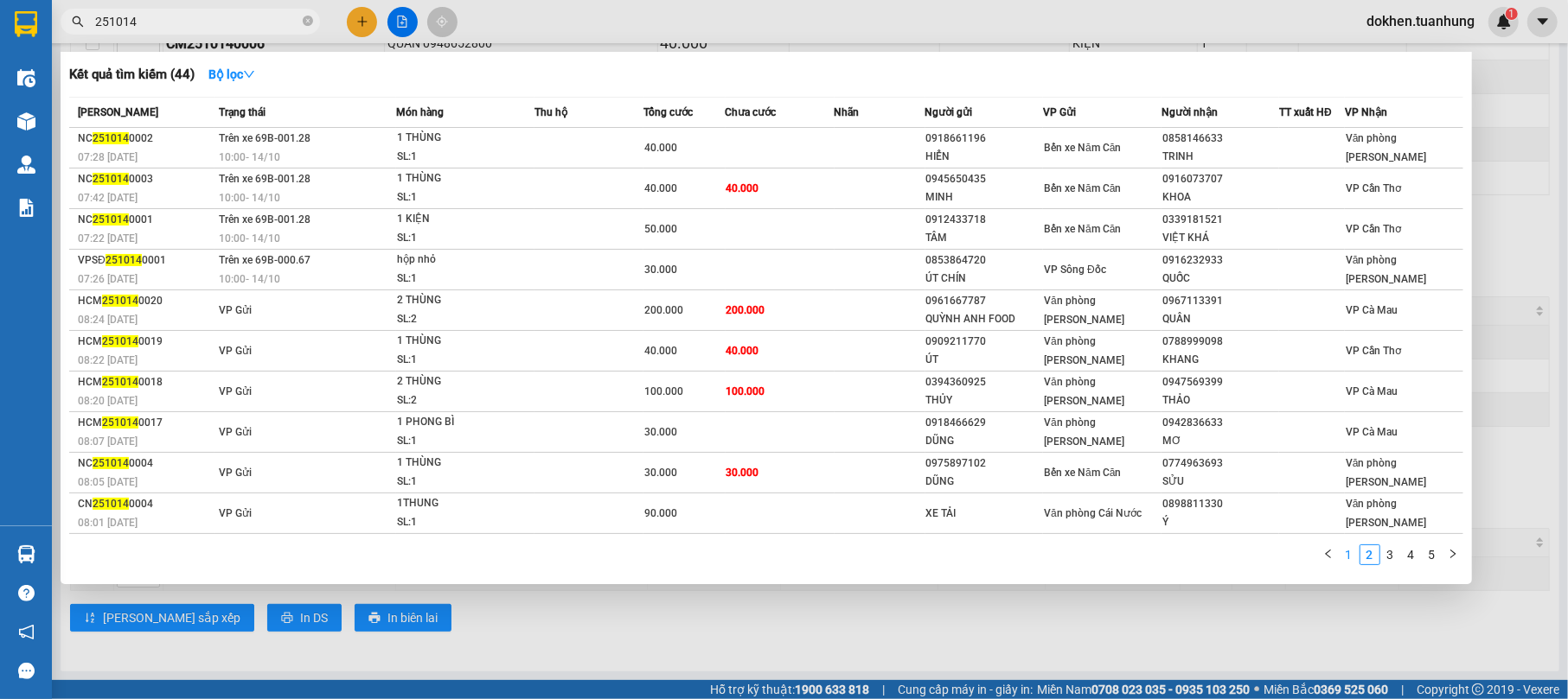
click at [1343, 557] on link "1" at bounding box center [1349, 555] width 19 height 19
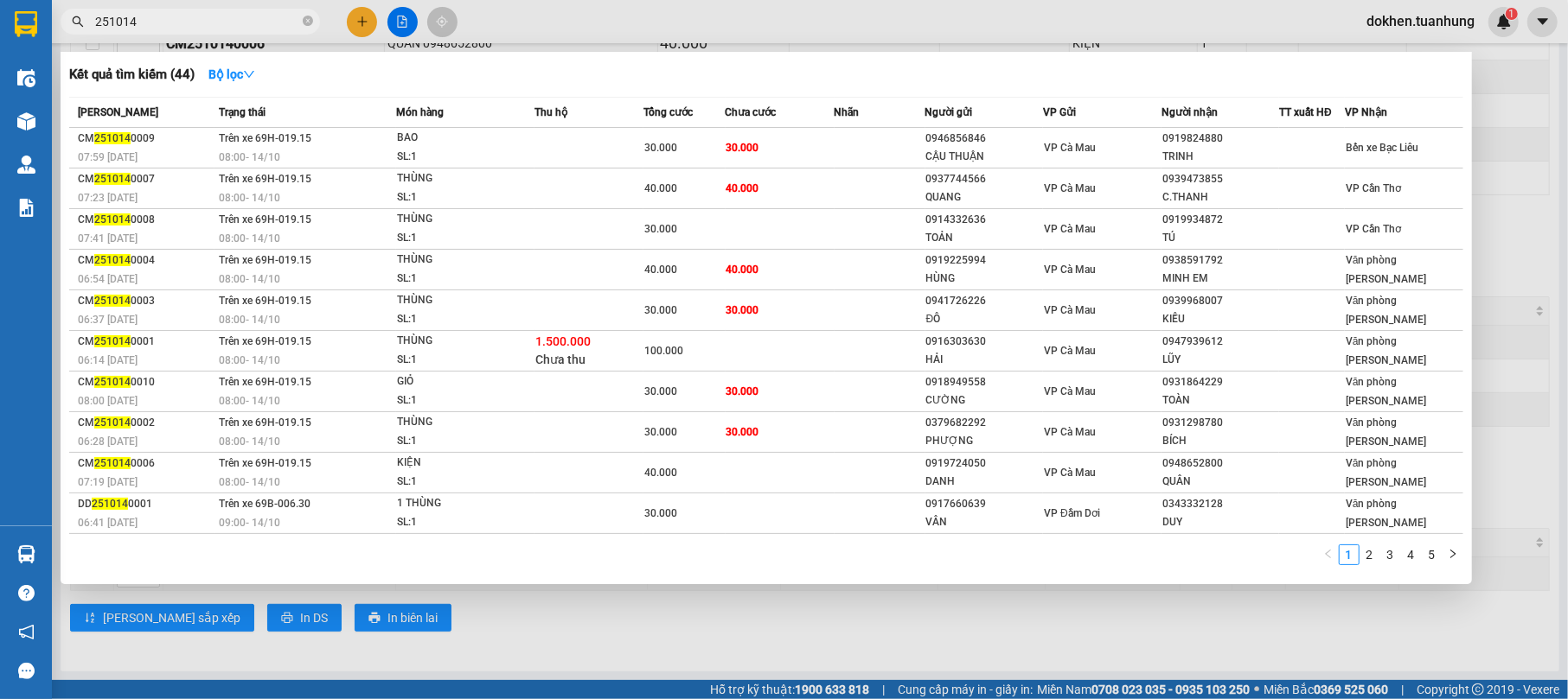
click at [1271, 599] on div at bounding box center [784, 350] width 1568 height 699
